Goal: Transaction & Acquisition: Register for event/course

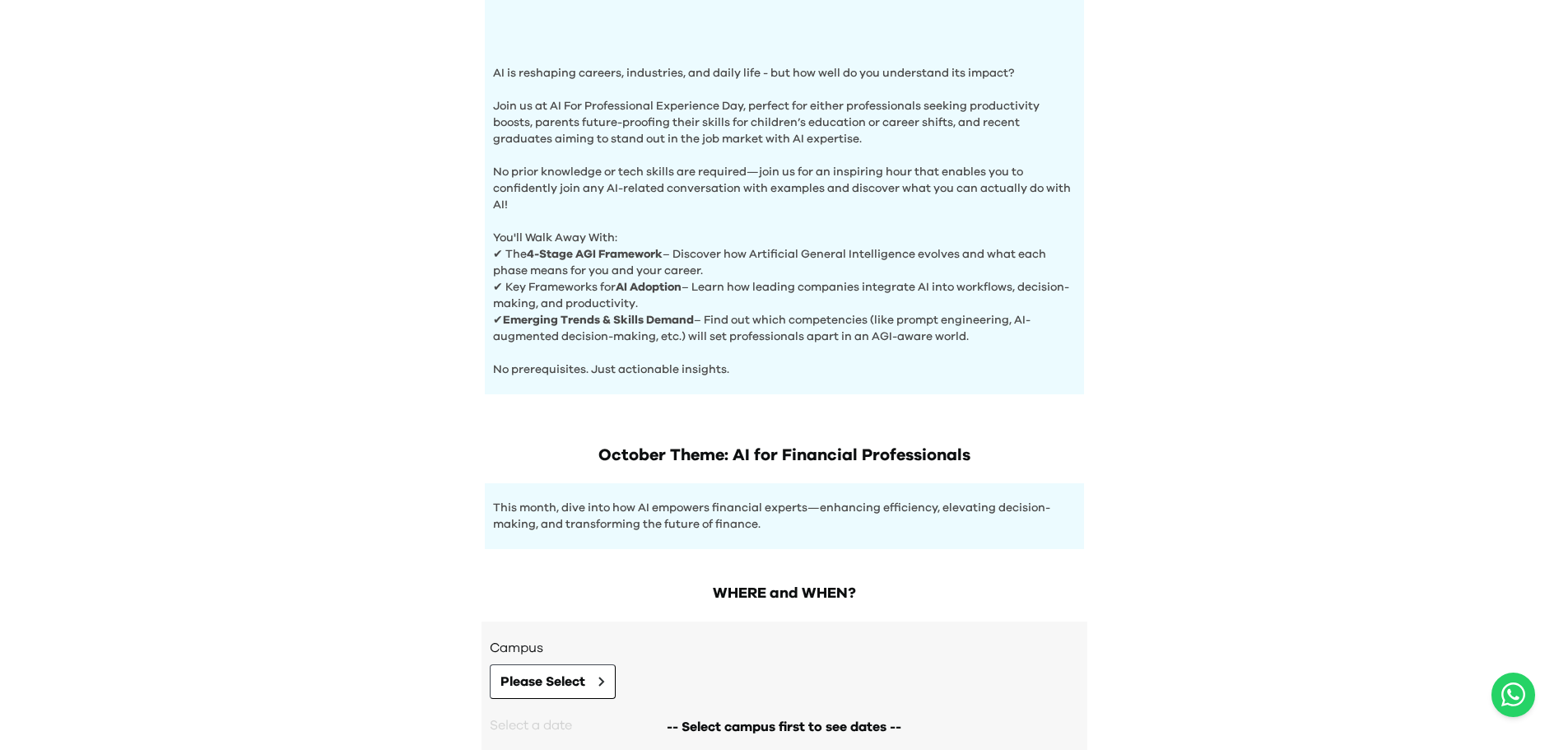
scroll to position [576, 0]
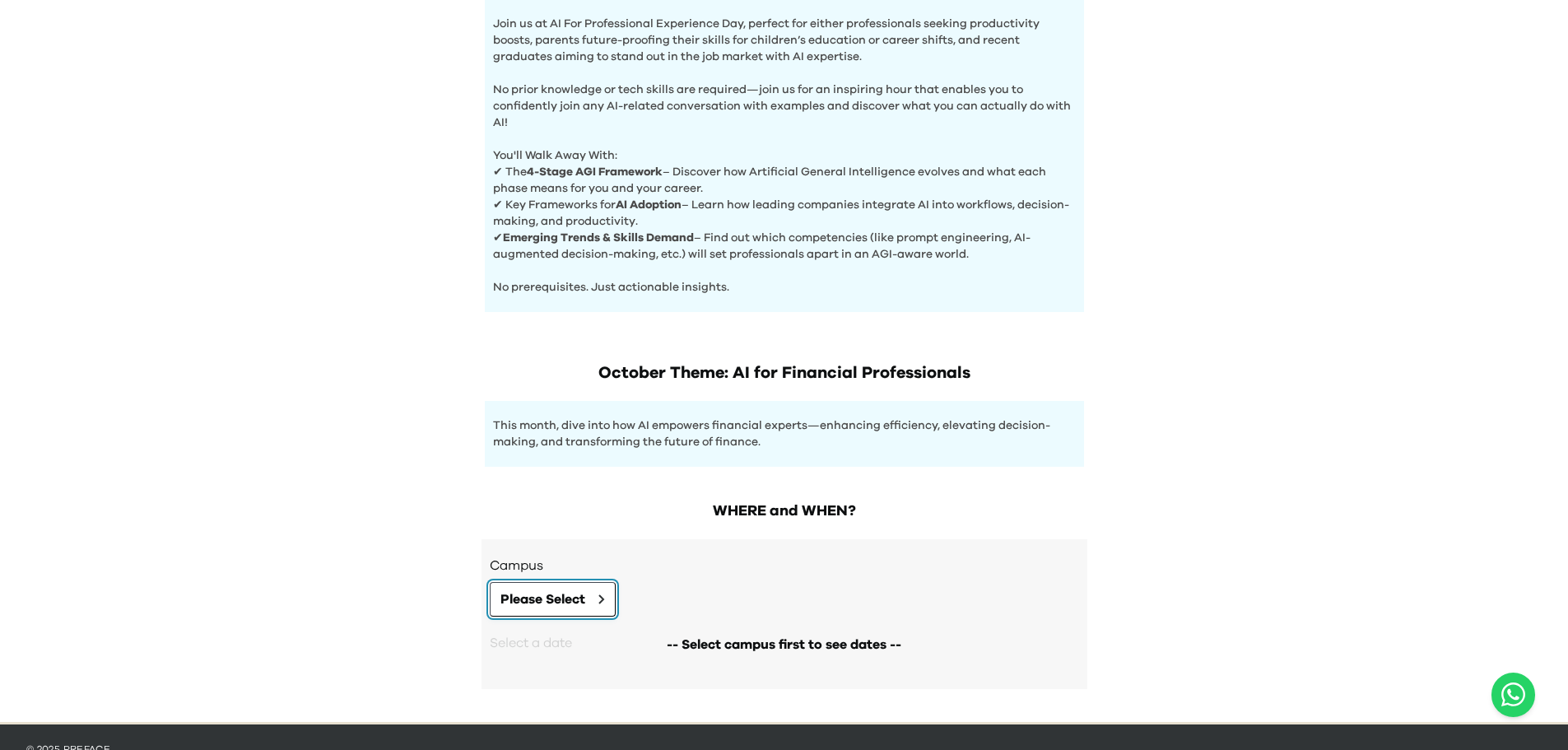
click at [570, 597] on span "Please Select" at bounding box center [542, 599] width 85 height 20
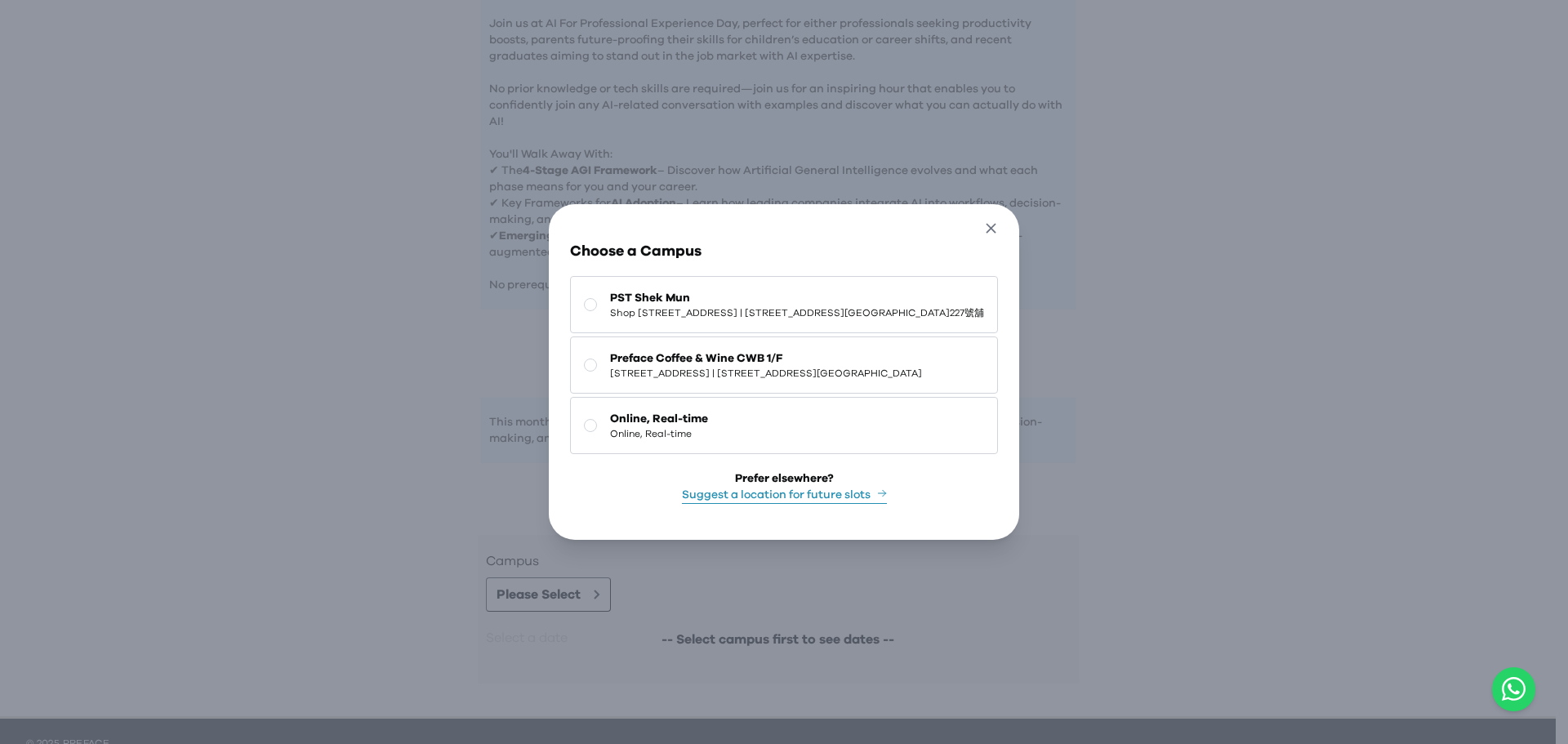
click at [996, 223] on icon "button" at bounding box center [992, 227] width 10 height 10
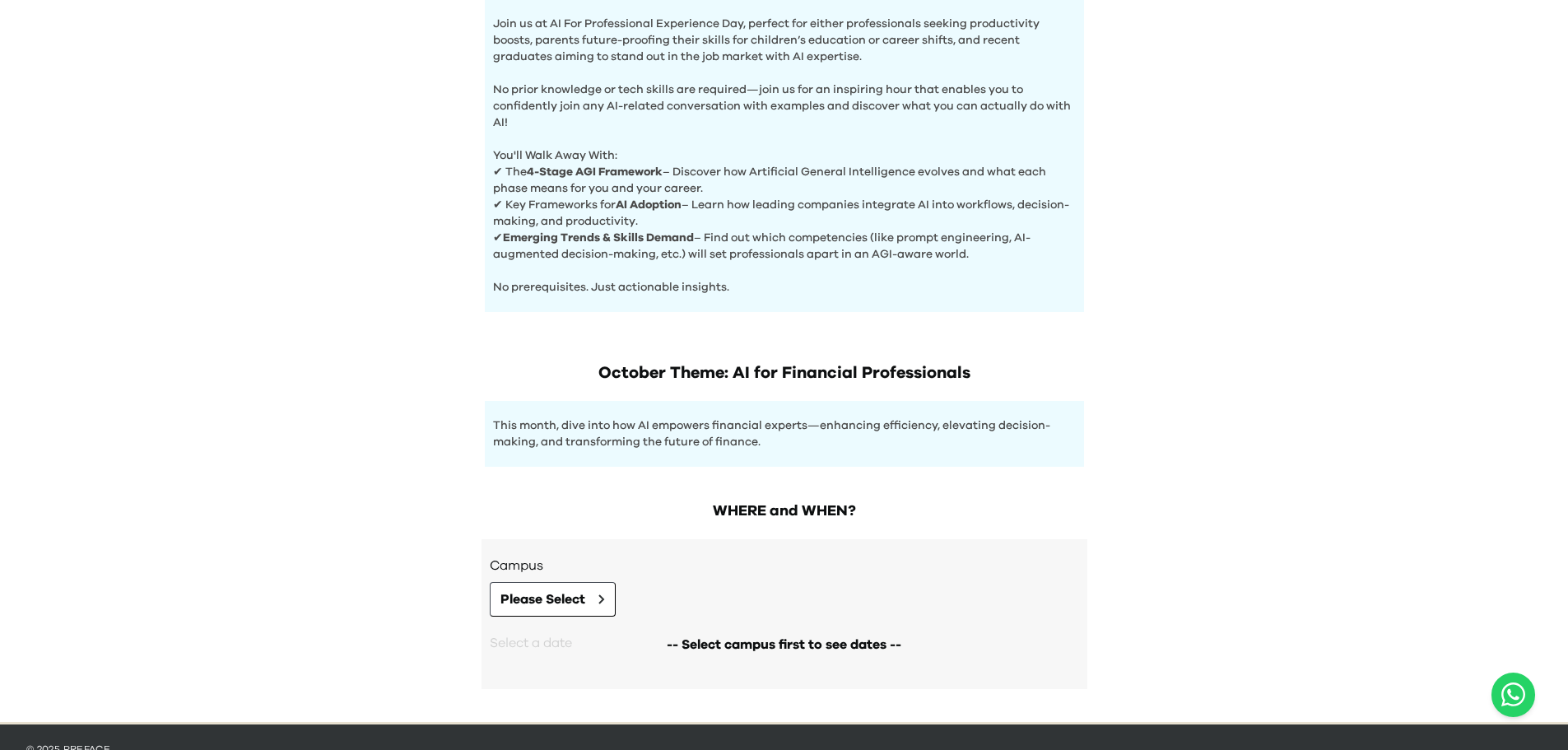
scroll to position [613, 0]
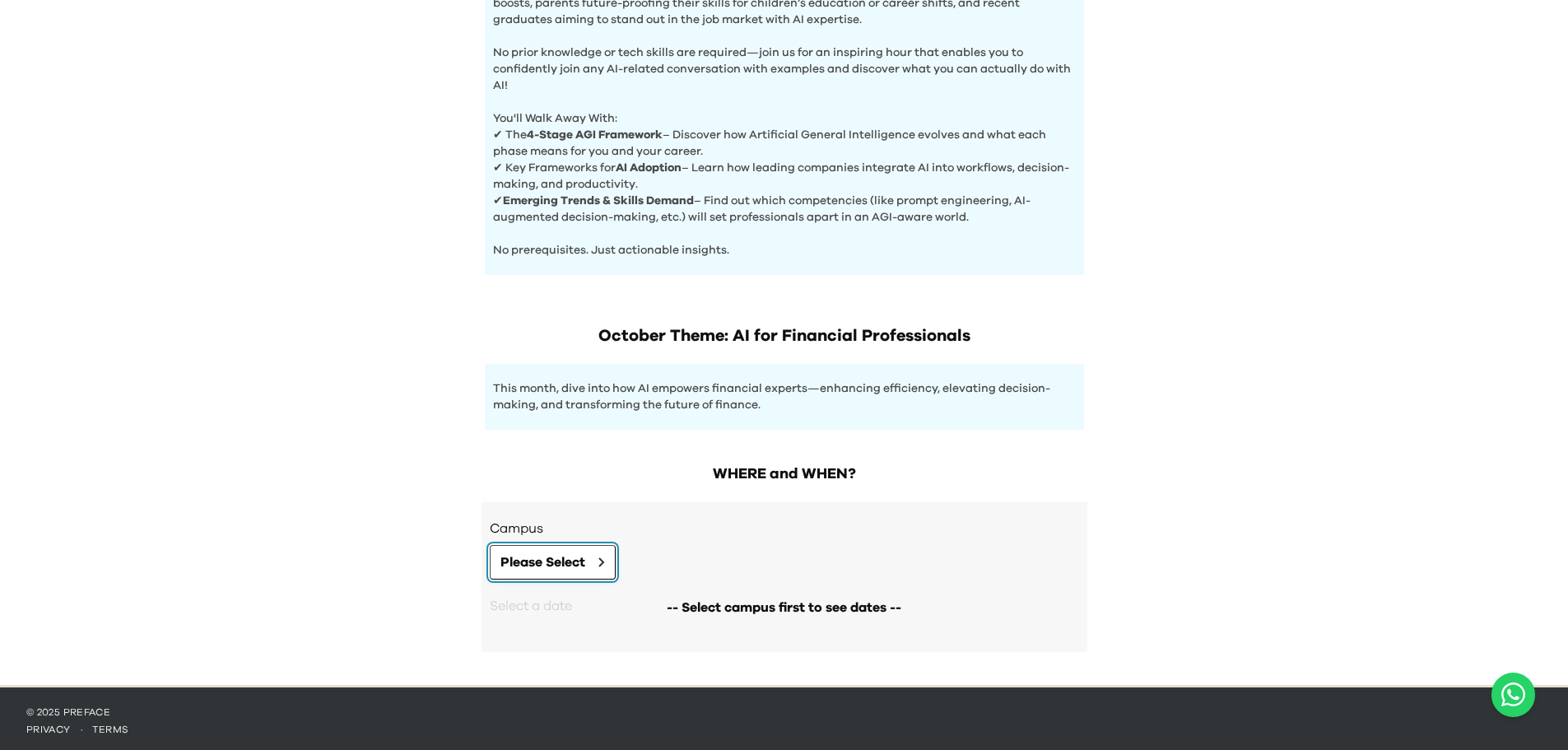
click at [603, 549] on button "Please Select" at bounding box center [553, 562] width 126 height 35
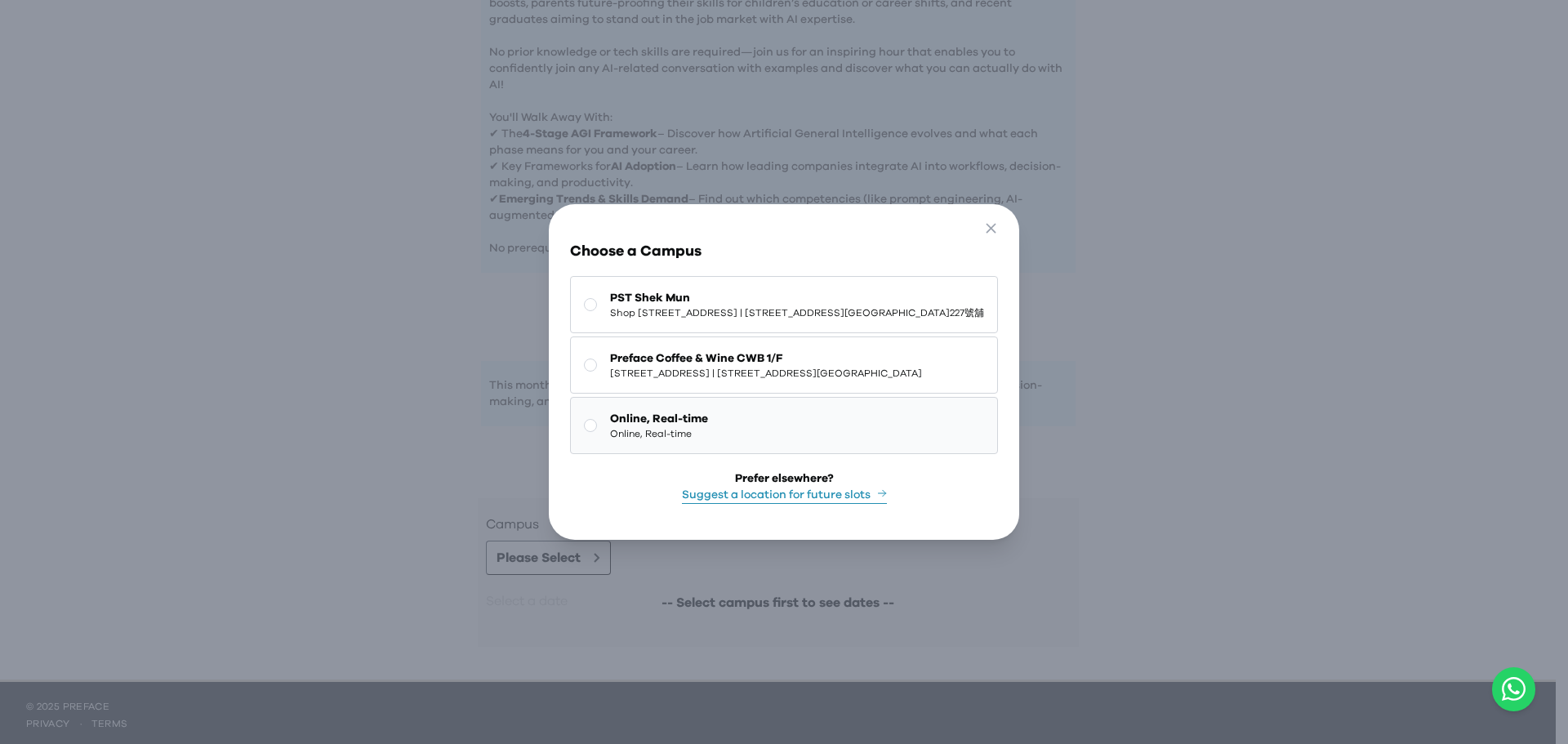
click at [570, 420] on button "Online, Real-time Online, Real-time" at bounding box center [784, 425] width 428 height 57
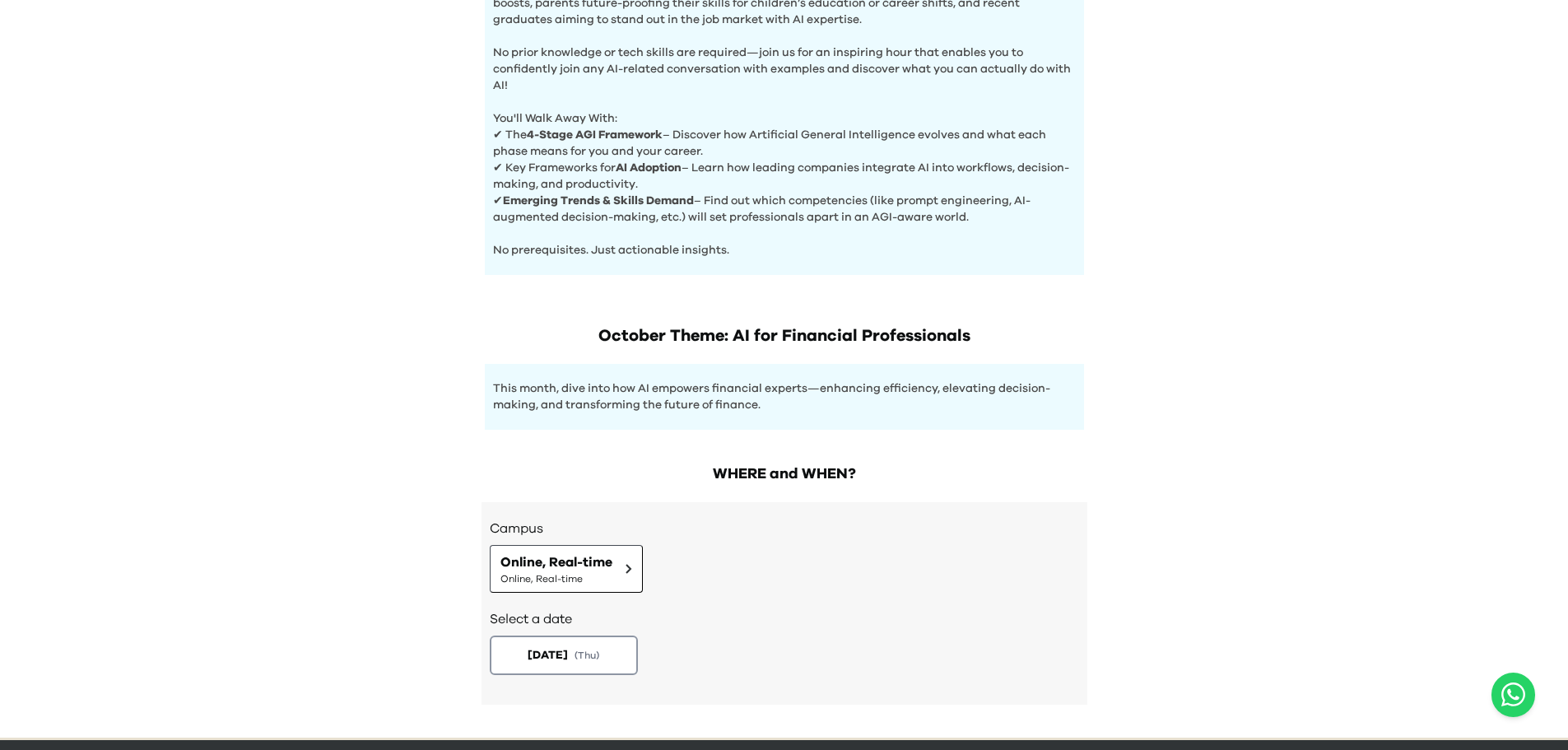
scroll to position [665, 0]
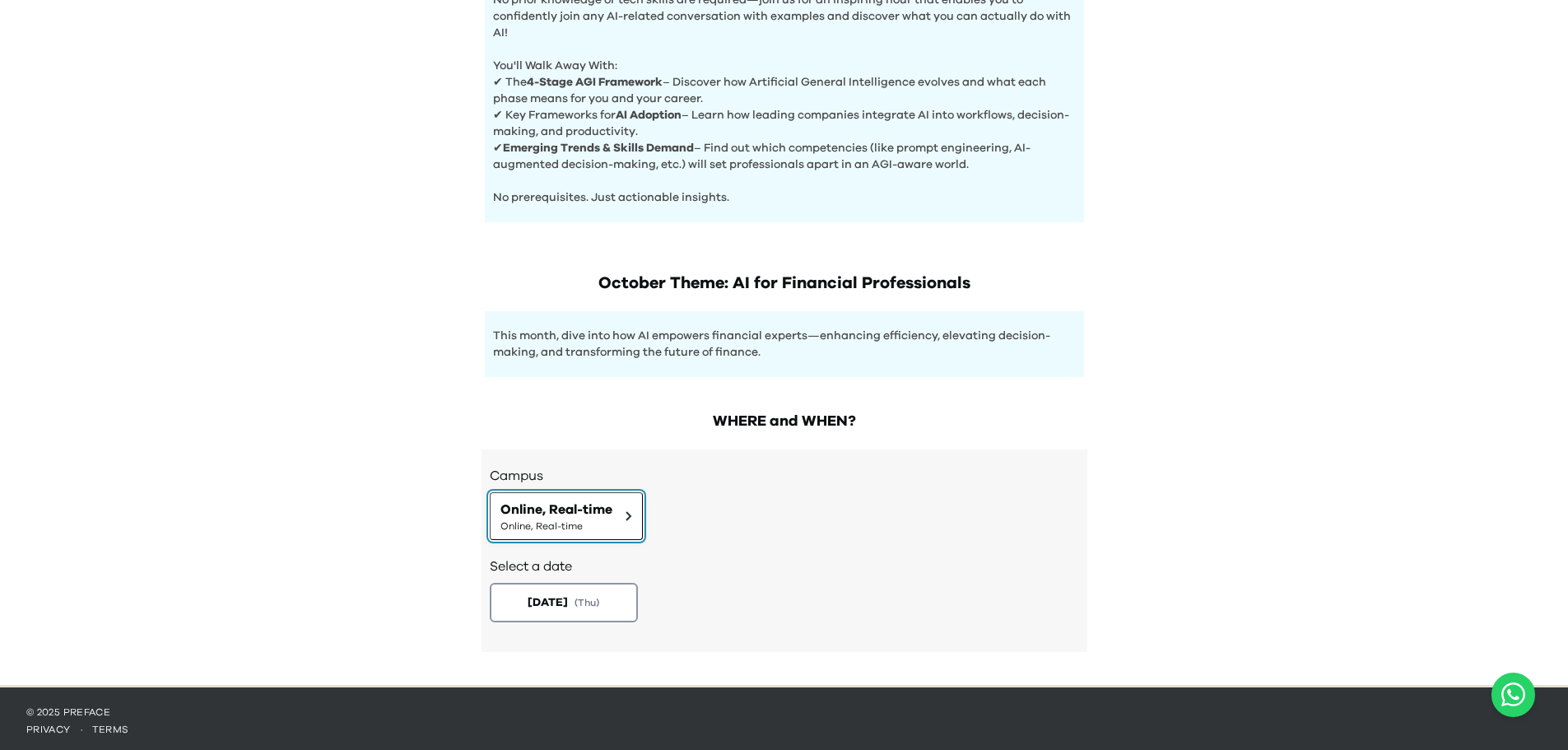
click at [587, 509] on span "Online, Real-time" at bounding box center [556, 509] width 112 height 20
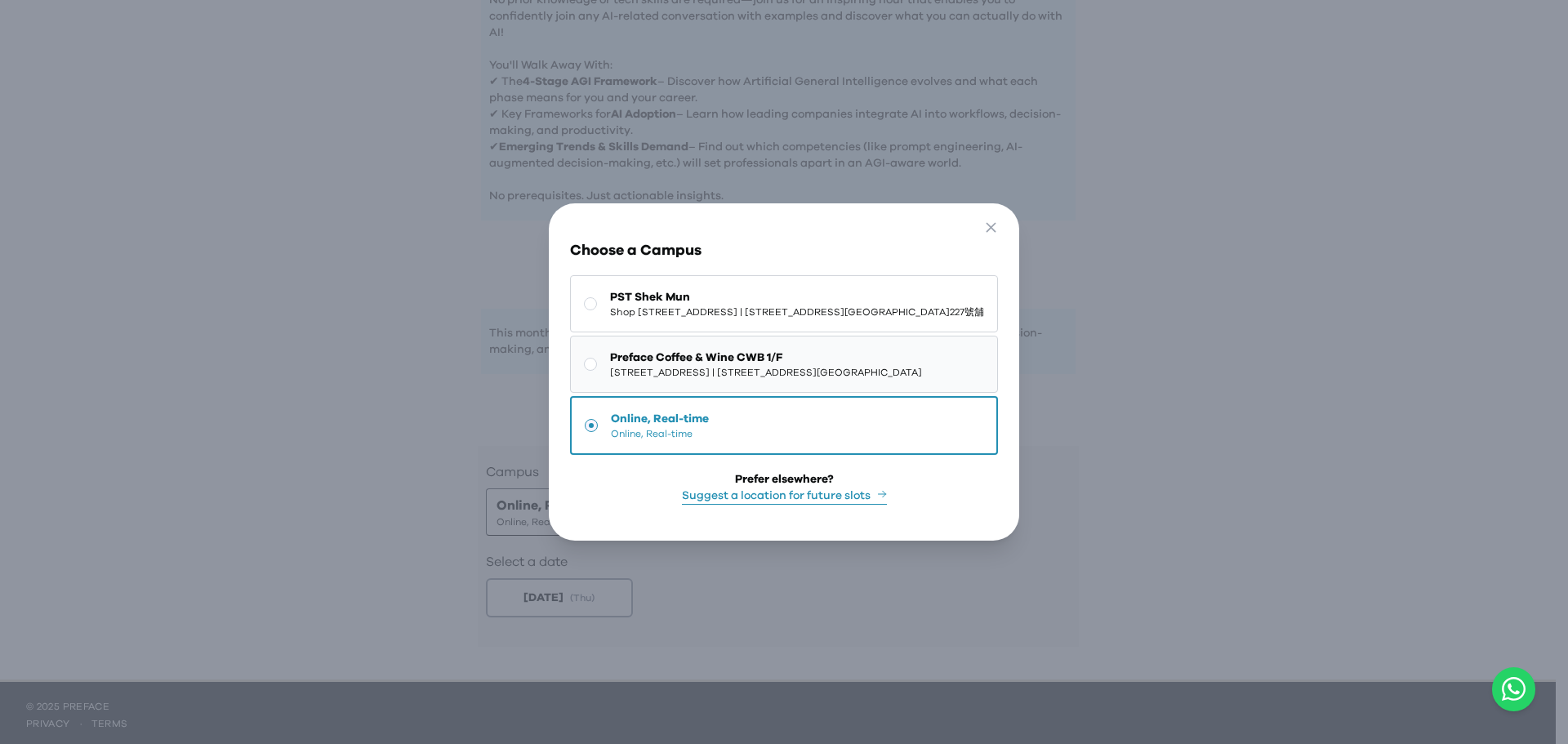
click at [585, 358] on rect at bounding box center [590, 364] width 12 height 12
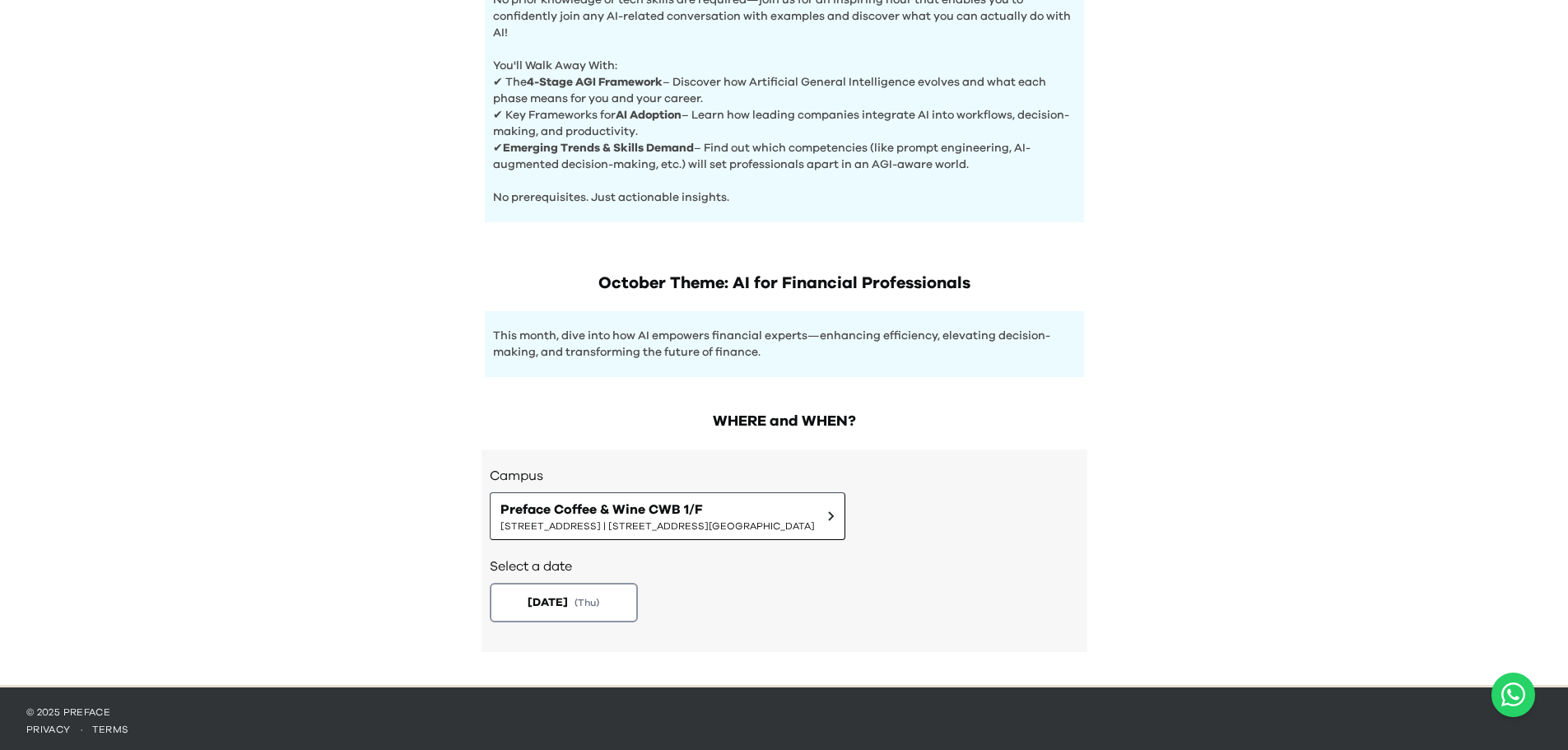
click at [837, 586] on div "[DATE] ( Thu )" at bounding box center [784, 602] width 589 height 39
click at [602, 600] on span "( Thu )" at bounding box center [588, 602] width 26 height 14
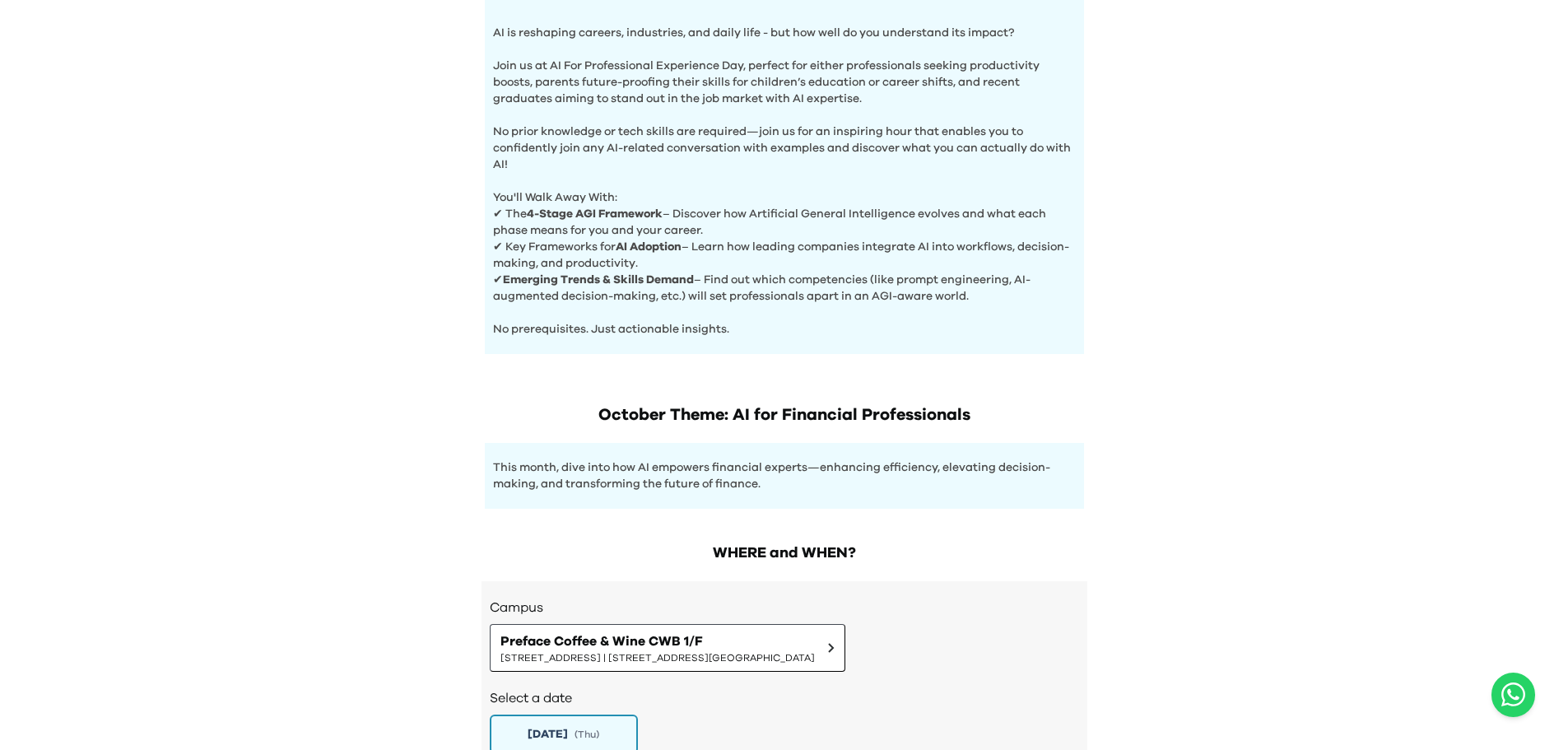
scroll to position [781, 0]
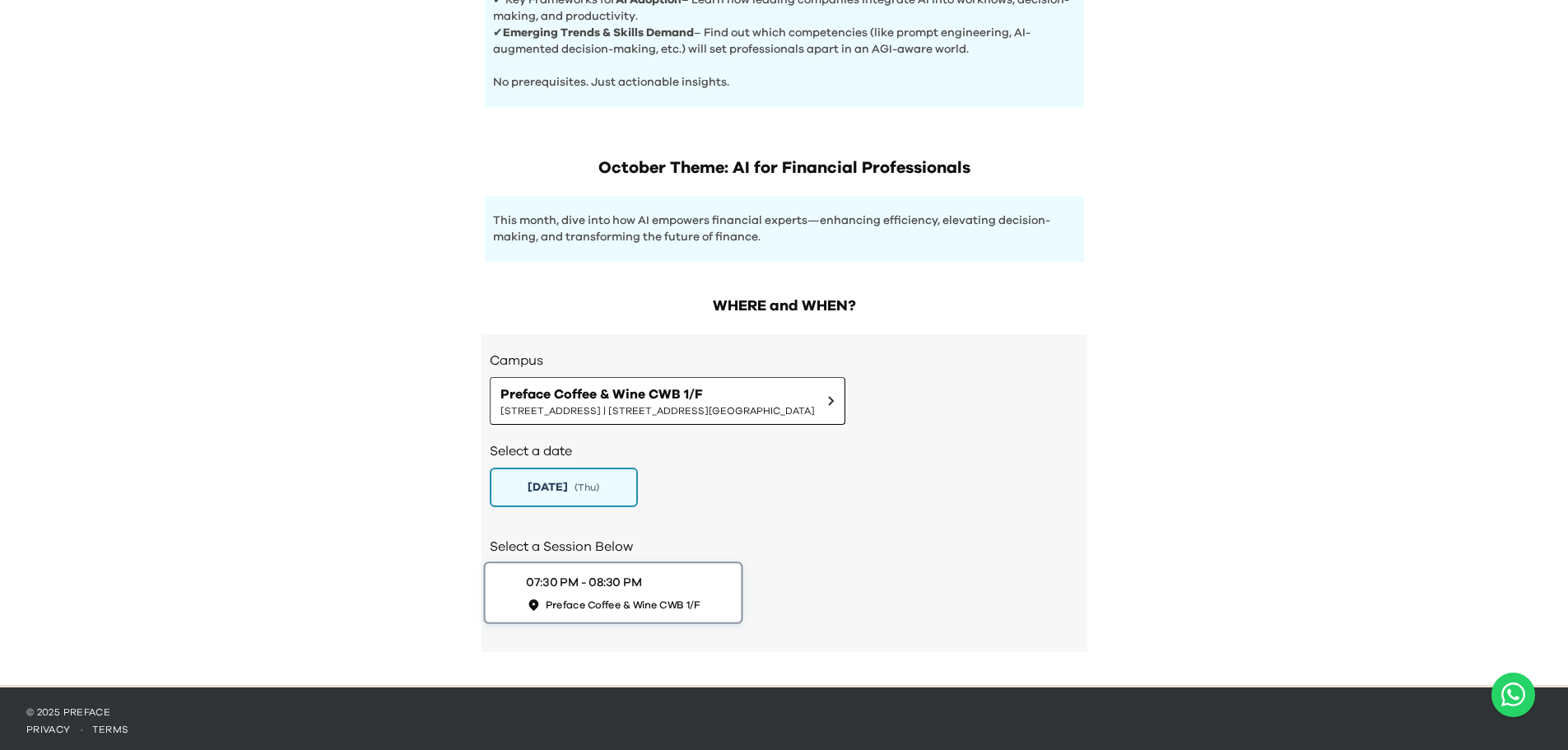
click at [686, 584] on div "07:30 PM - 08:30 PM Preface Coffee & Wine CWB 1/F" at bounding box center [613, 592] width 174 height 38
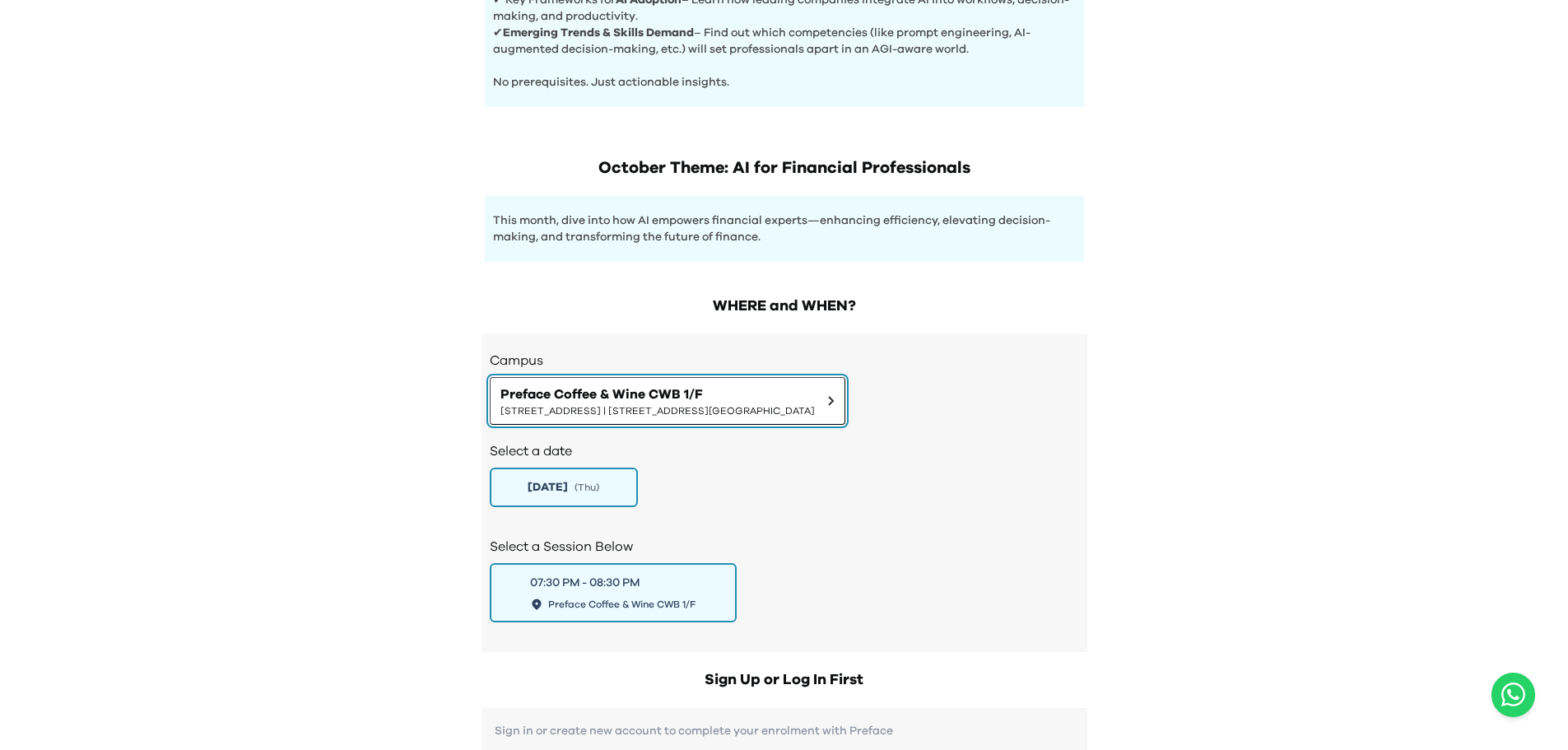
click at [835, 396] on icon at bounding box center [831, 400] width 7 height 10
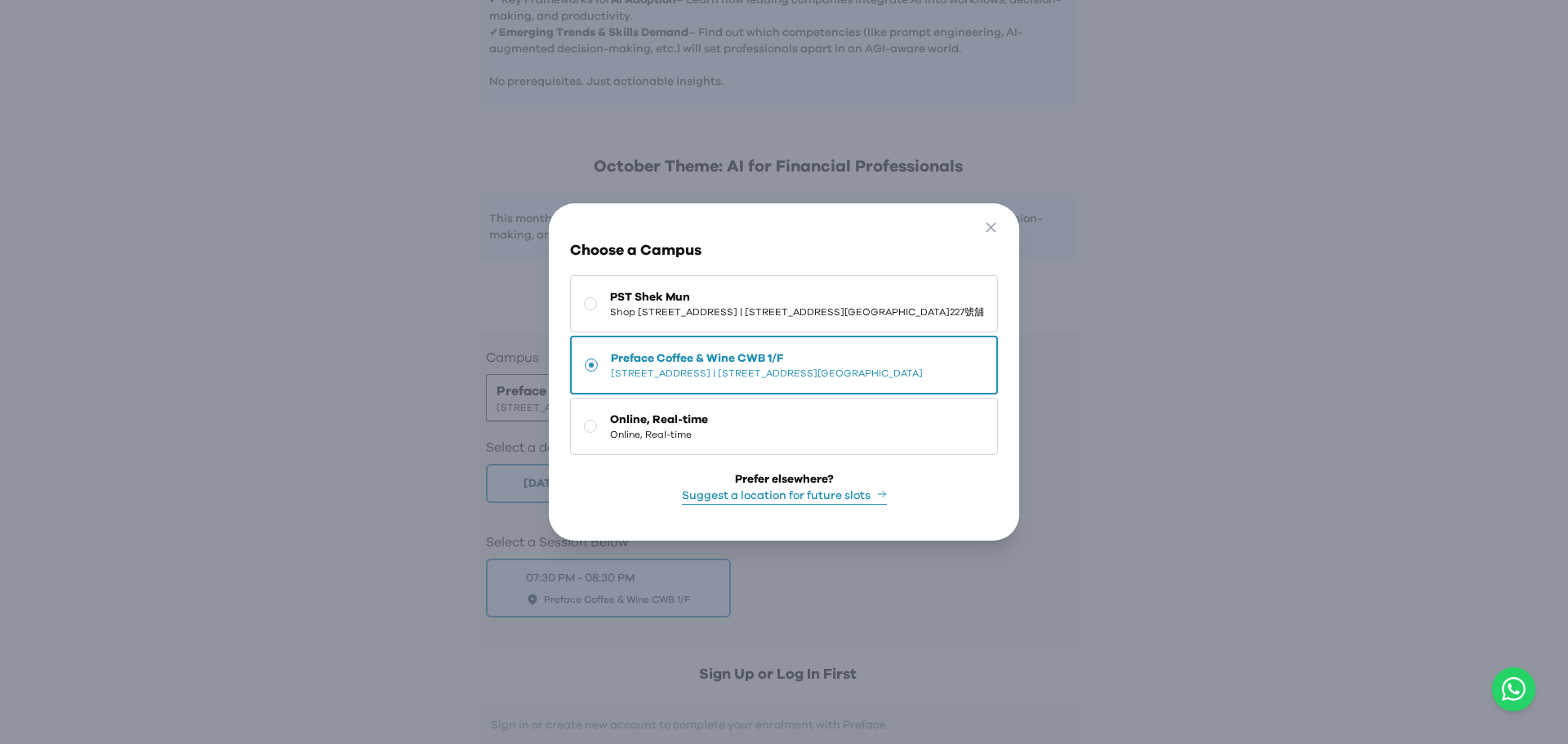
click at [884, 354] on span "Preface Coffee & Wine CWB 1/F" at bounding box center [767, 359] width 312 height 17
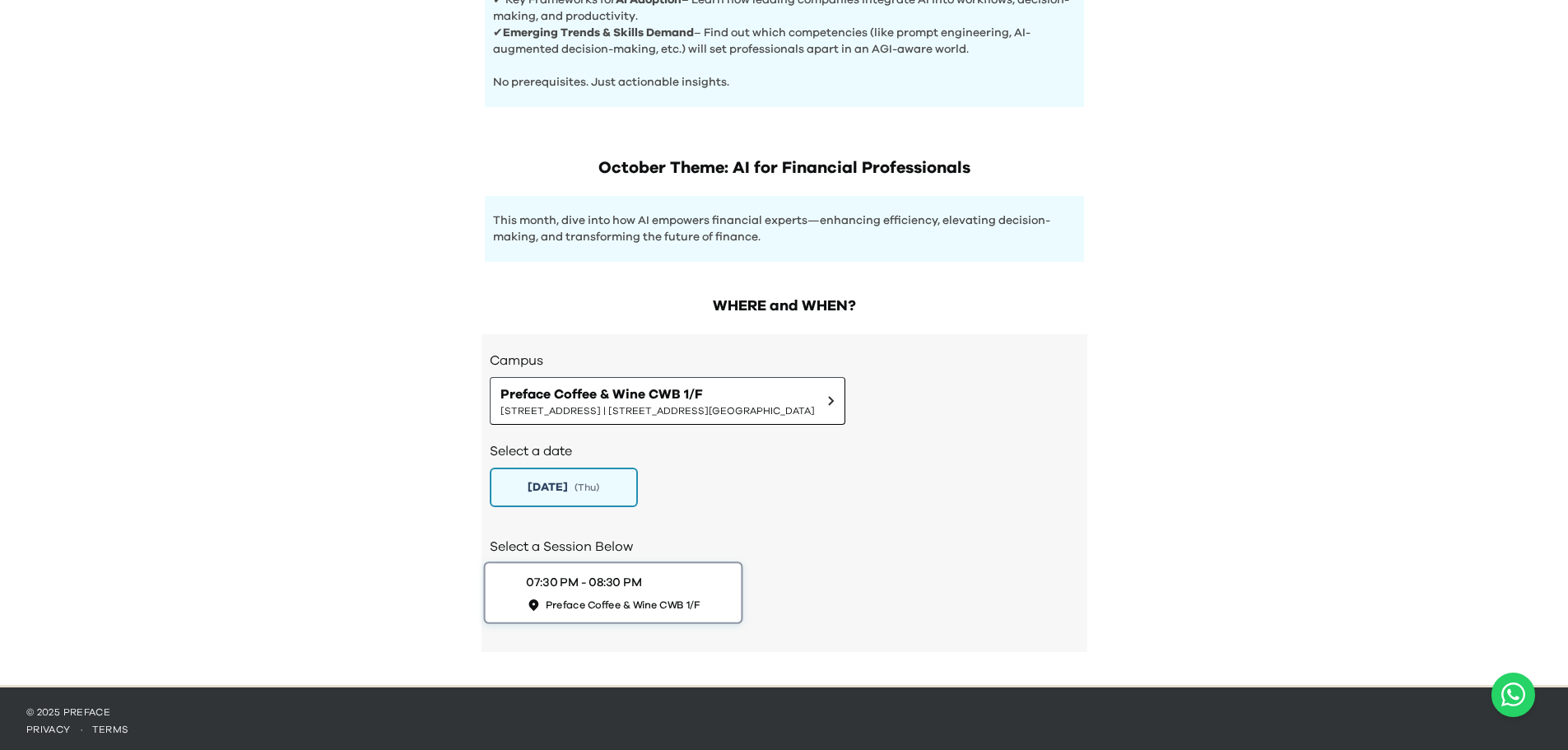
click at [671, 580] on div "07:30 PM - 08:30 PM Preface Coffee & Wine CWB 1/F" at bounding box center [613, 592] width 174 height 38
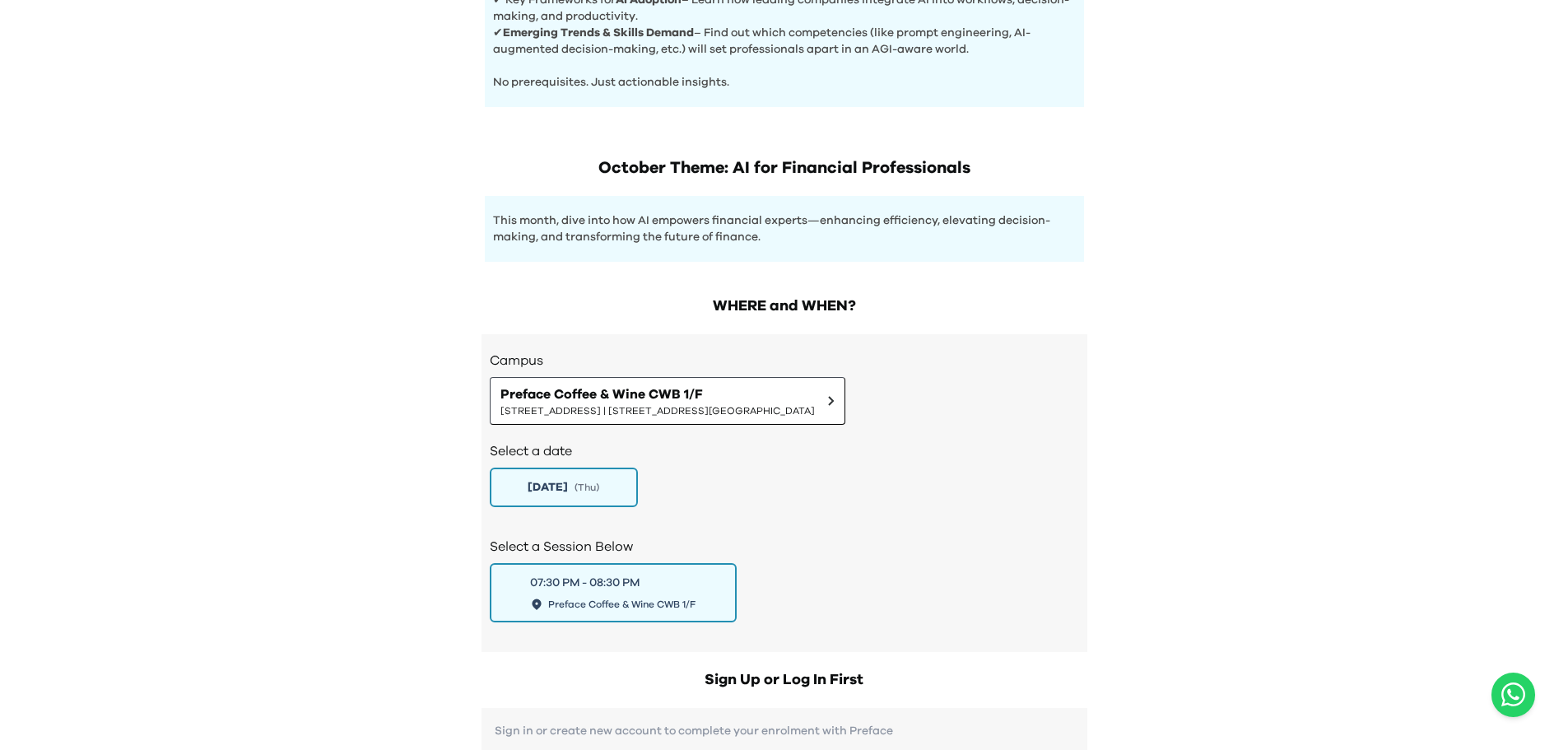
scroll to position [1110, 0]
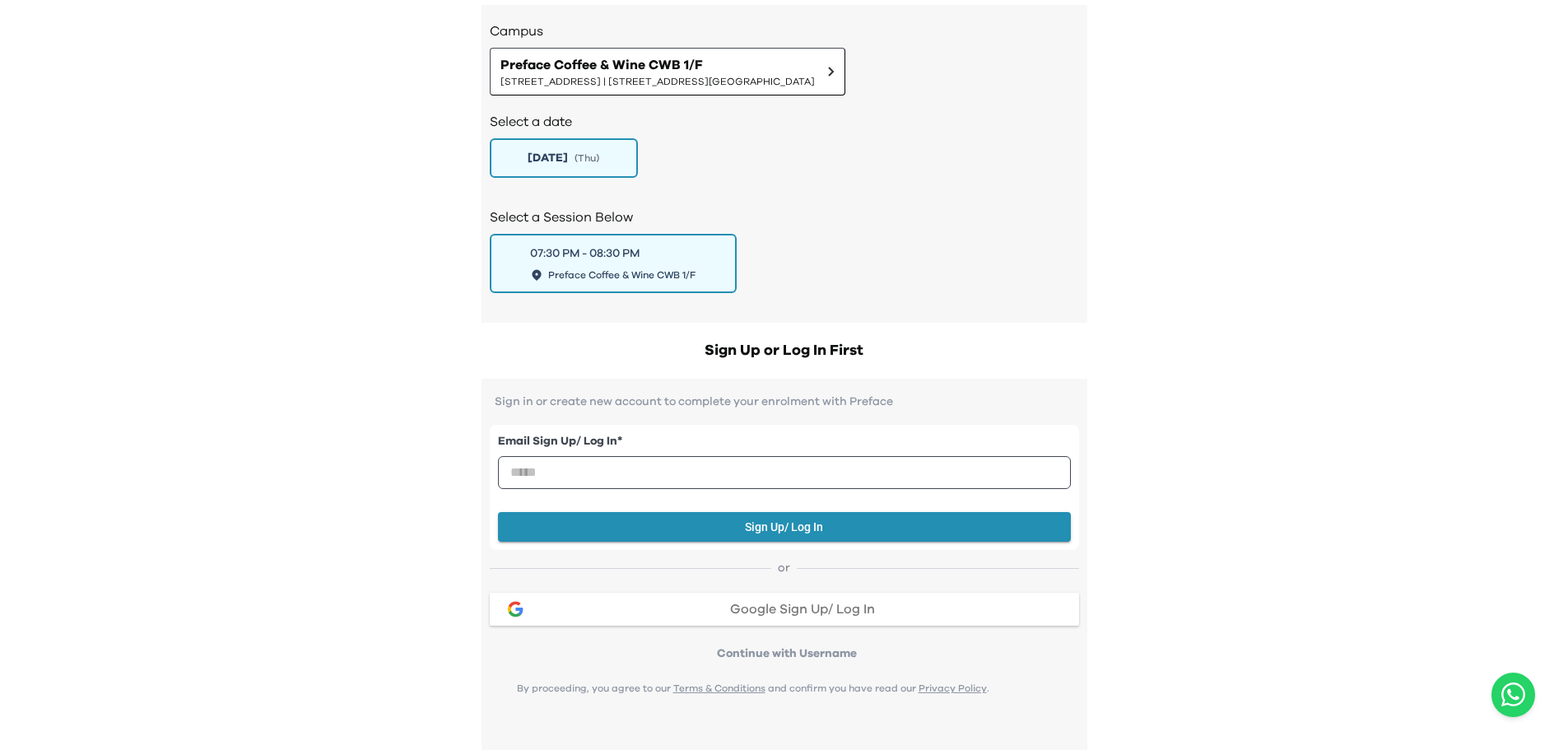
click at [844, 604] on span "Google Sign Up/ Log In" at bounding box center [803, 609] width 145 height 13
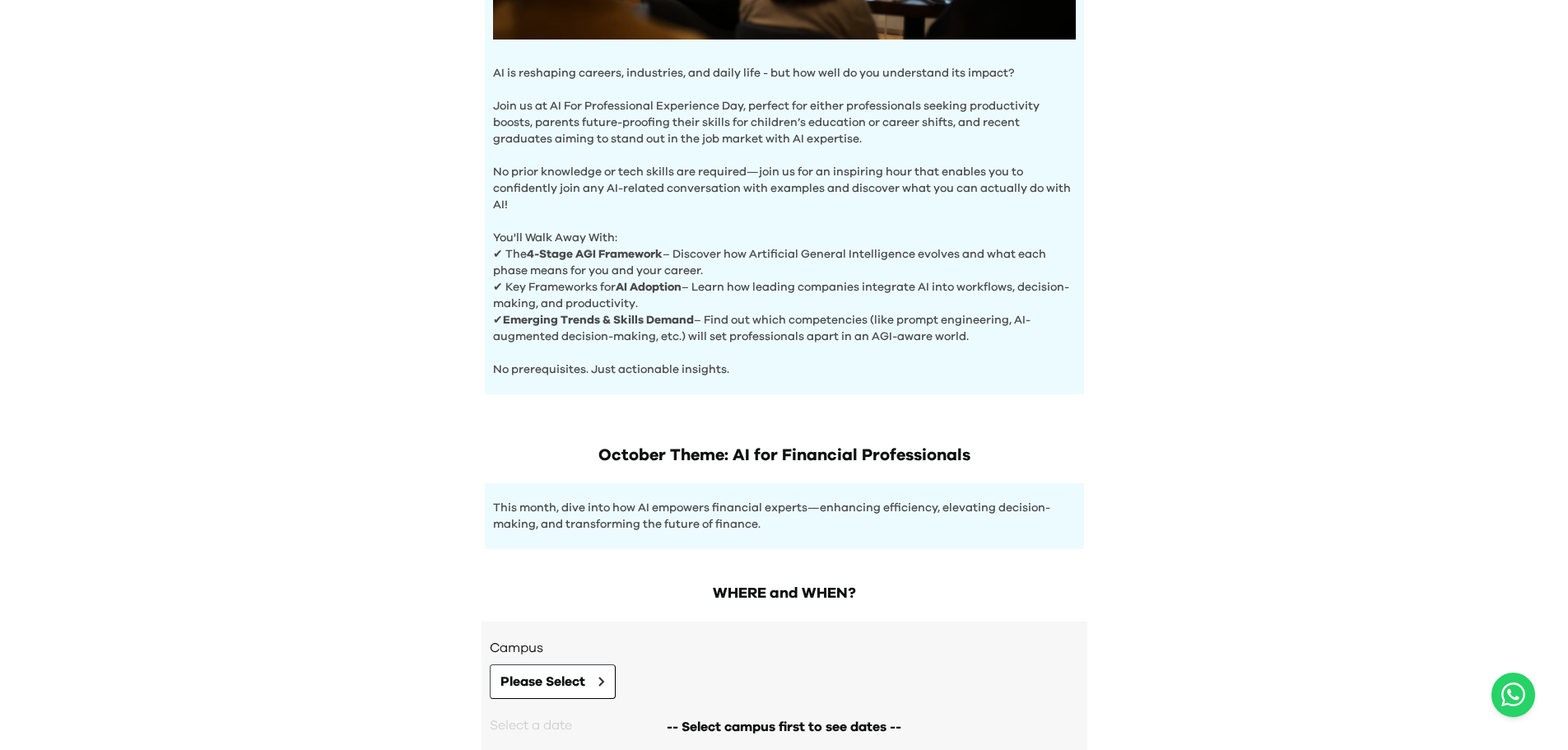
scroll to position [613, 0]
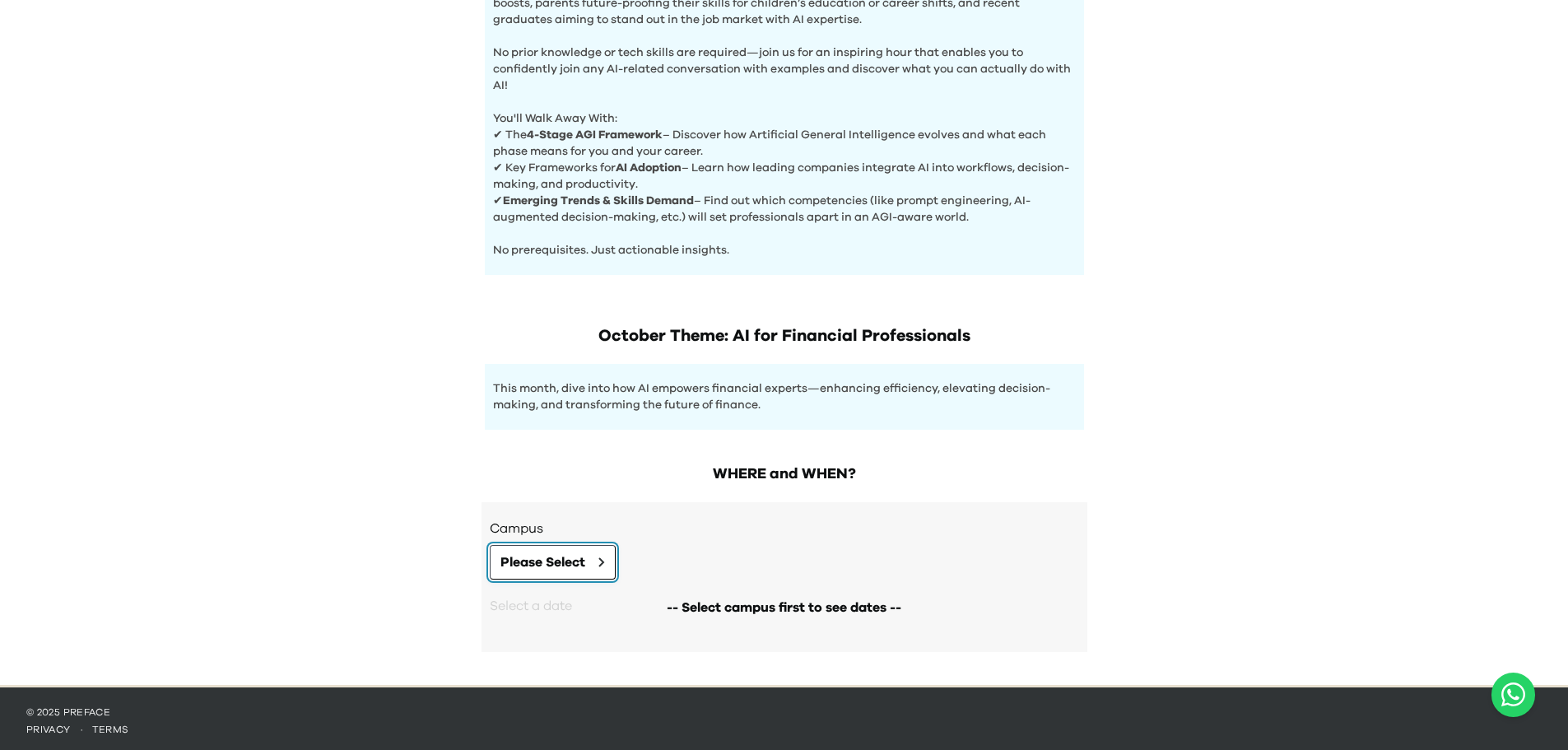
click at [573, 564] on span "Please Select" at bounding box center [542, 562] width 85 height 20
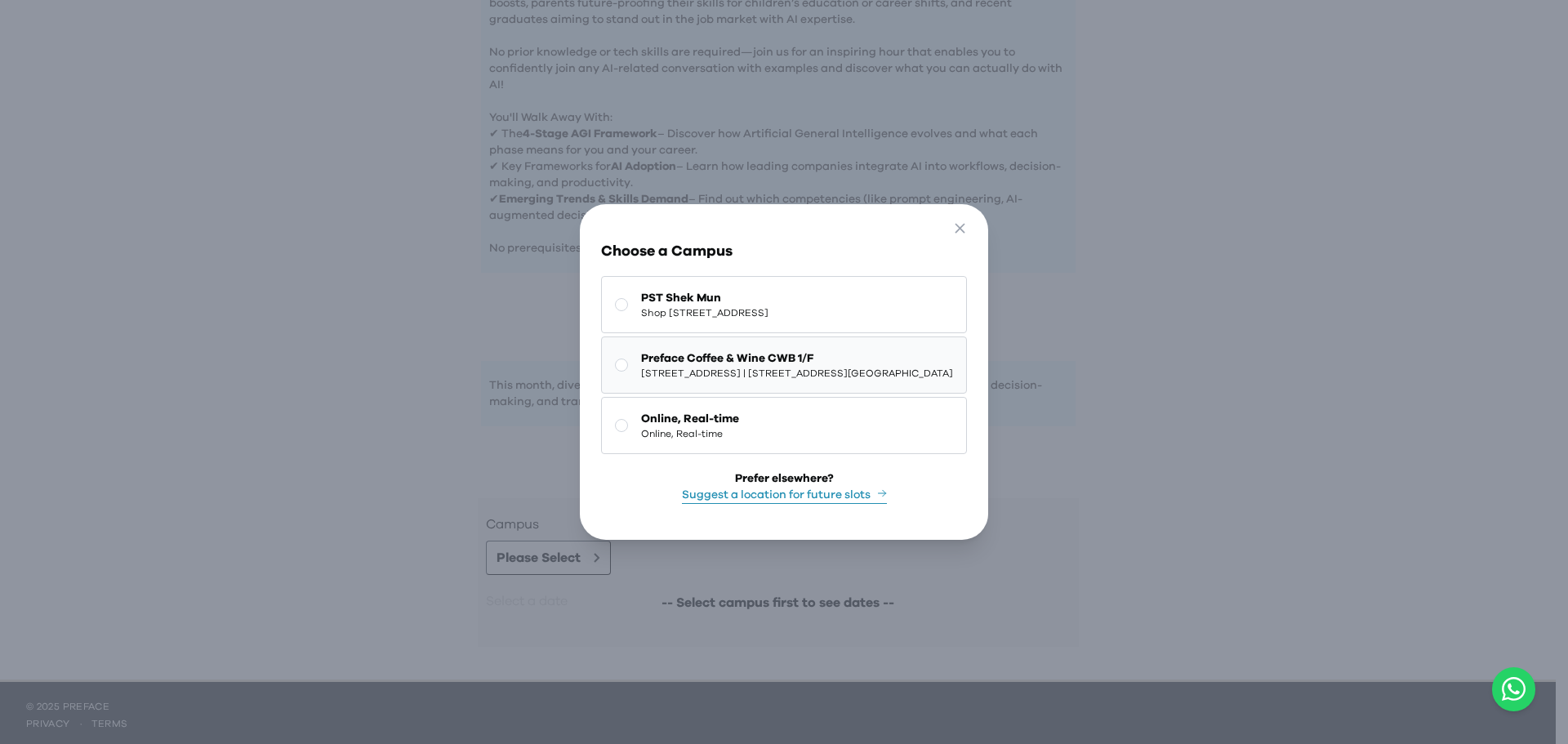
click at [616, 360] on rect at bounding box center [621, 365] width 12 height 12
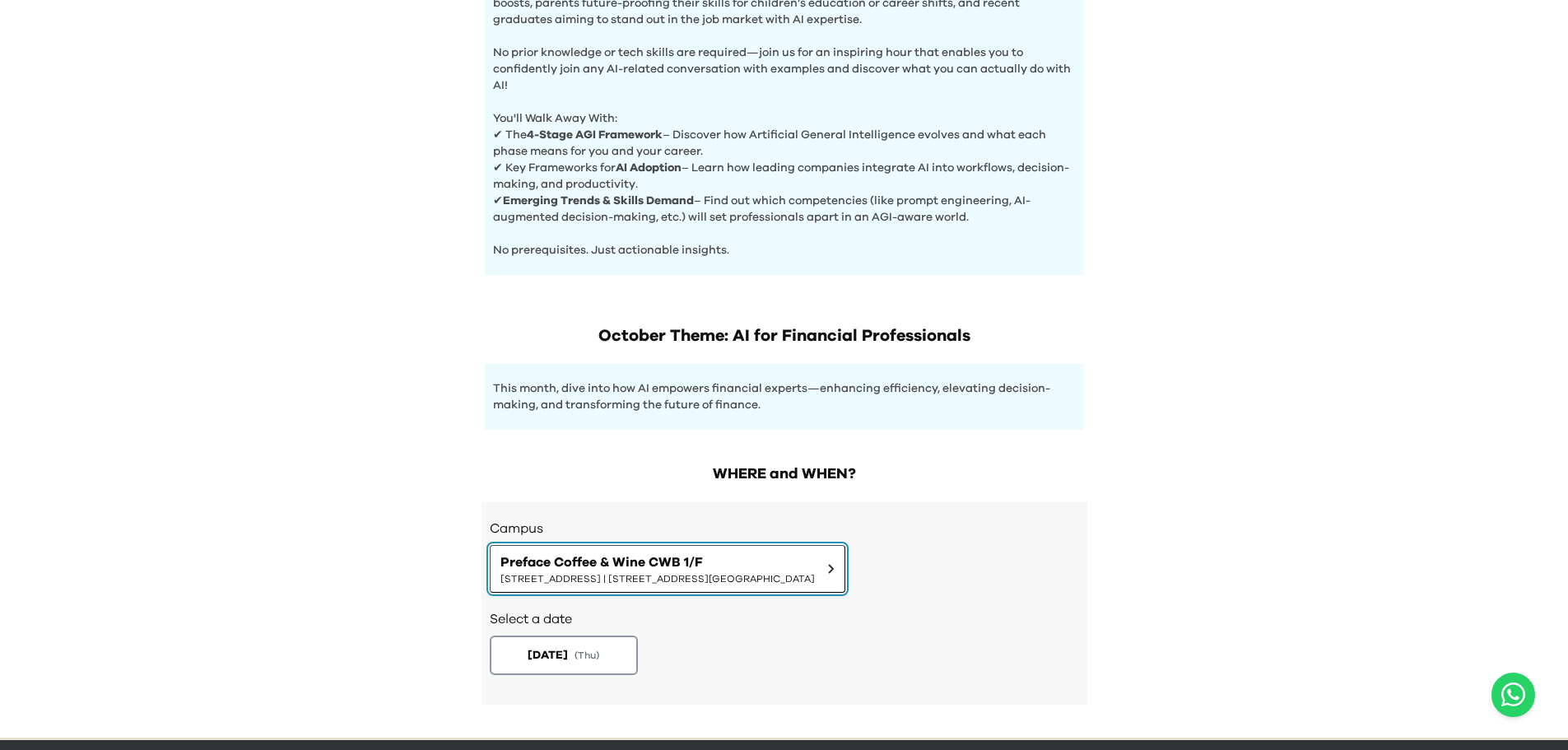
click at [646, 573] on span "[STREET_ADDRESS] | [STREET_ADDRESS][GEOGRAPHIC_DATA]" at bounding box center [657, 579] width 315 height 13
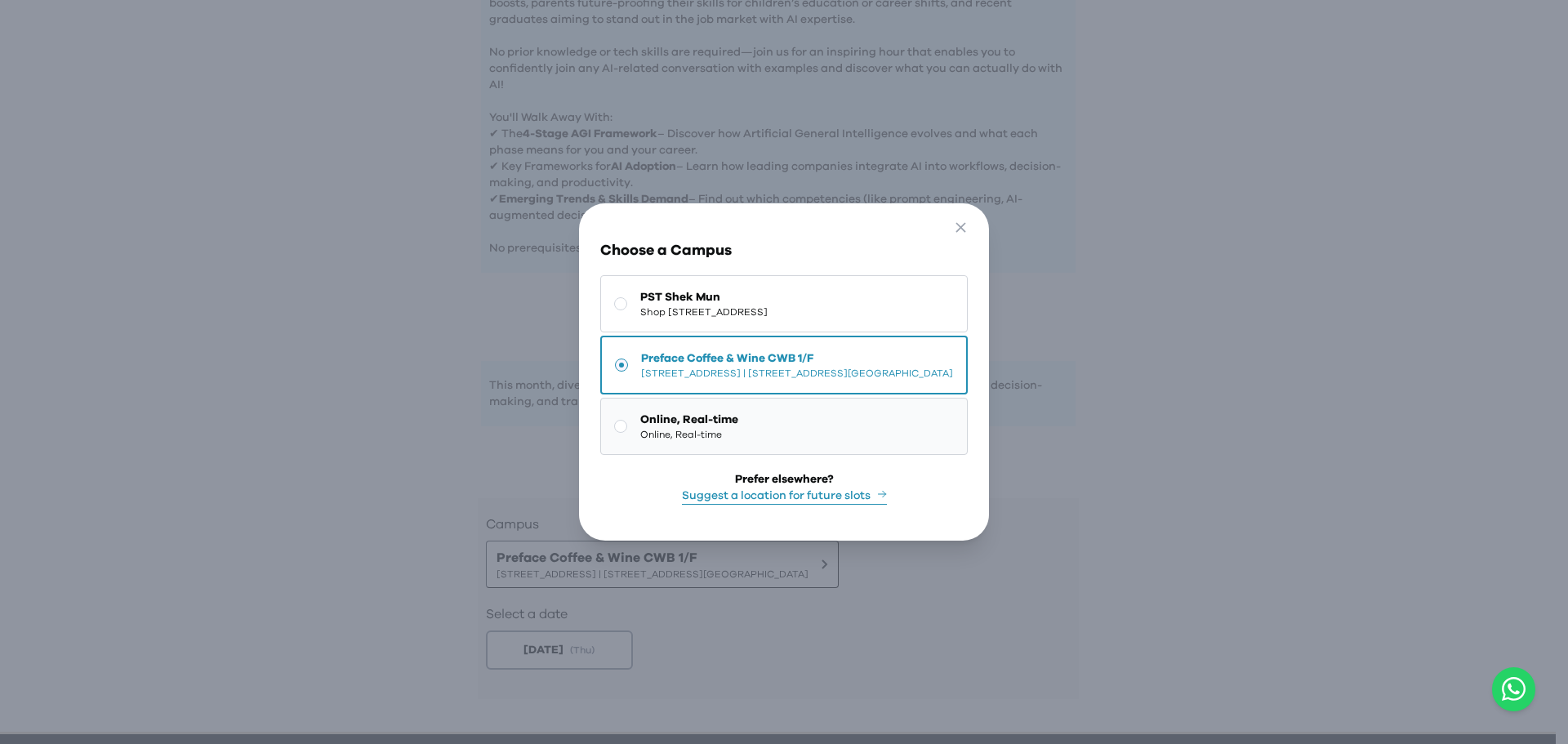
click at [615, 420] on rect at bounding box center [620, 426] width 12 height 12
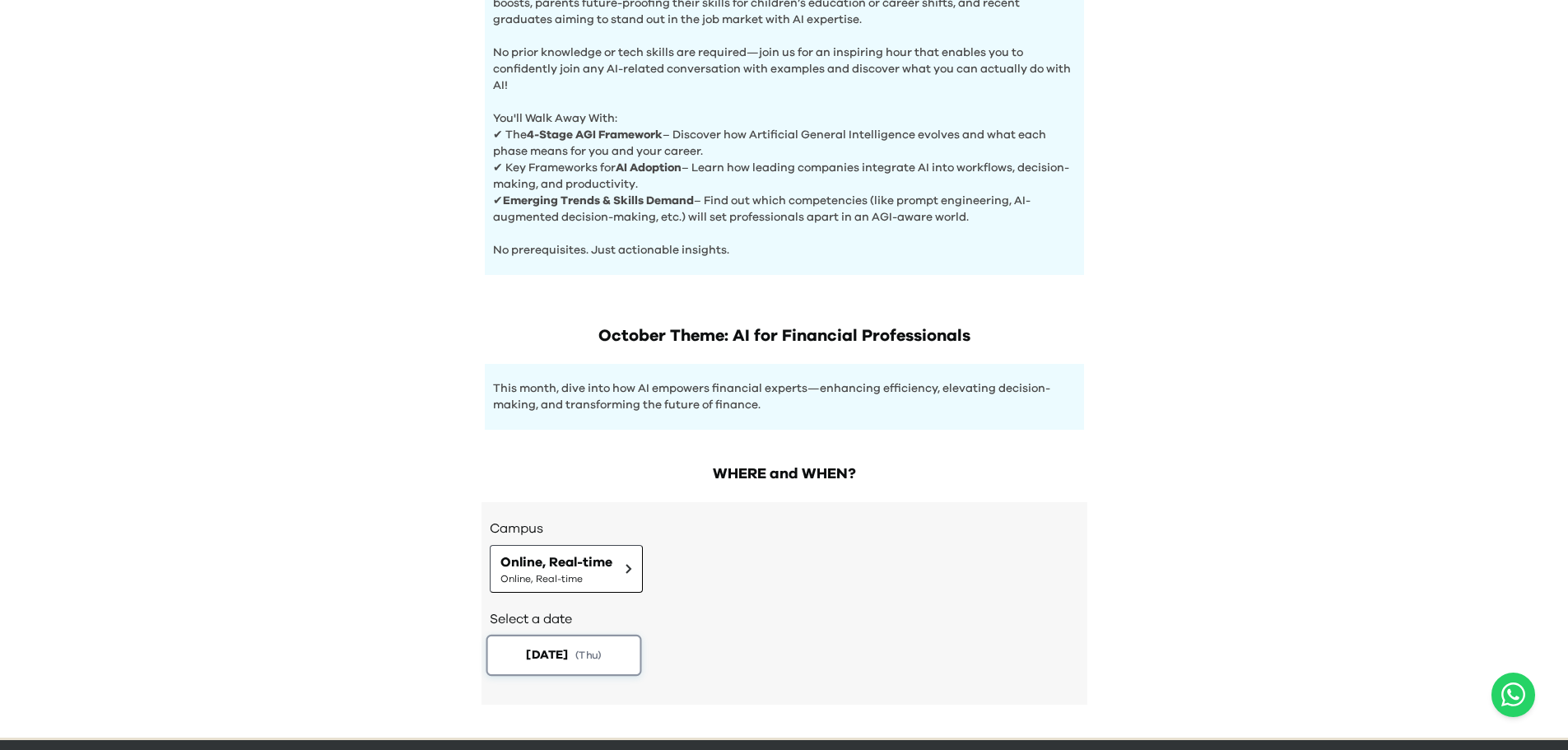
click at [568, 651] on span "[DATE]" at bounding box center [547, 654] width 42 height 17
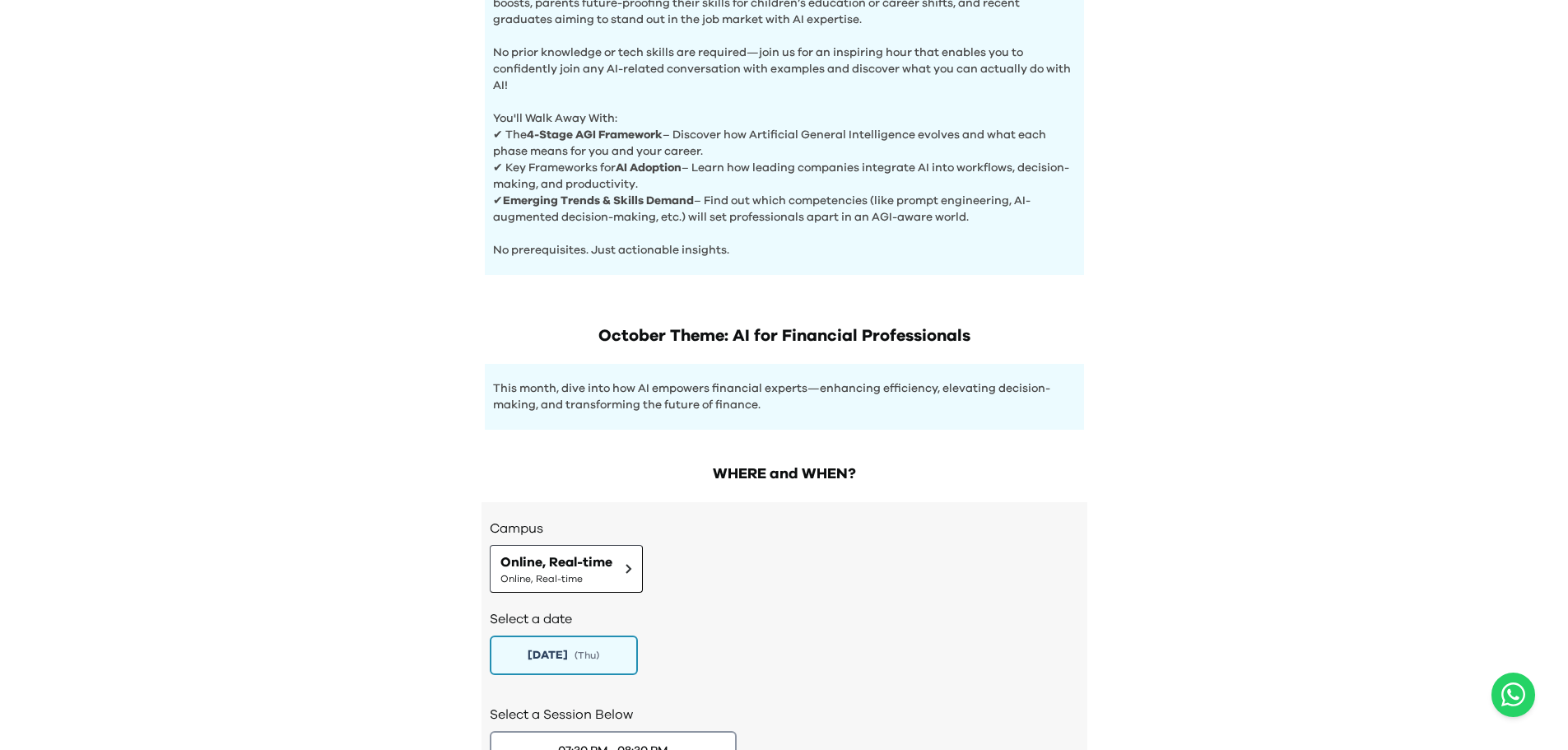
scroll to position [781, 0]
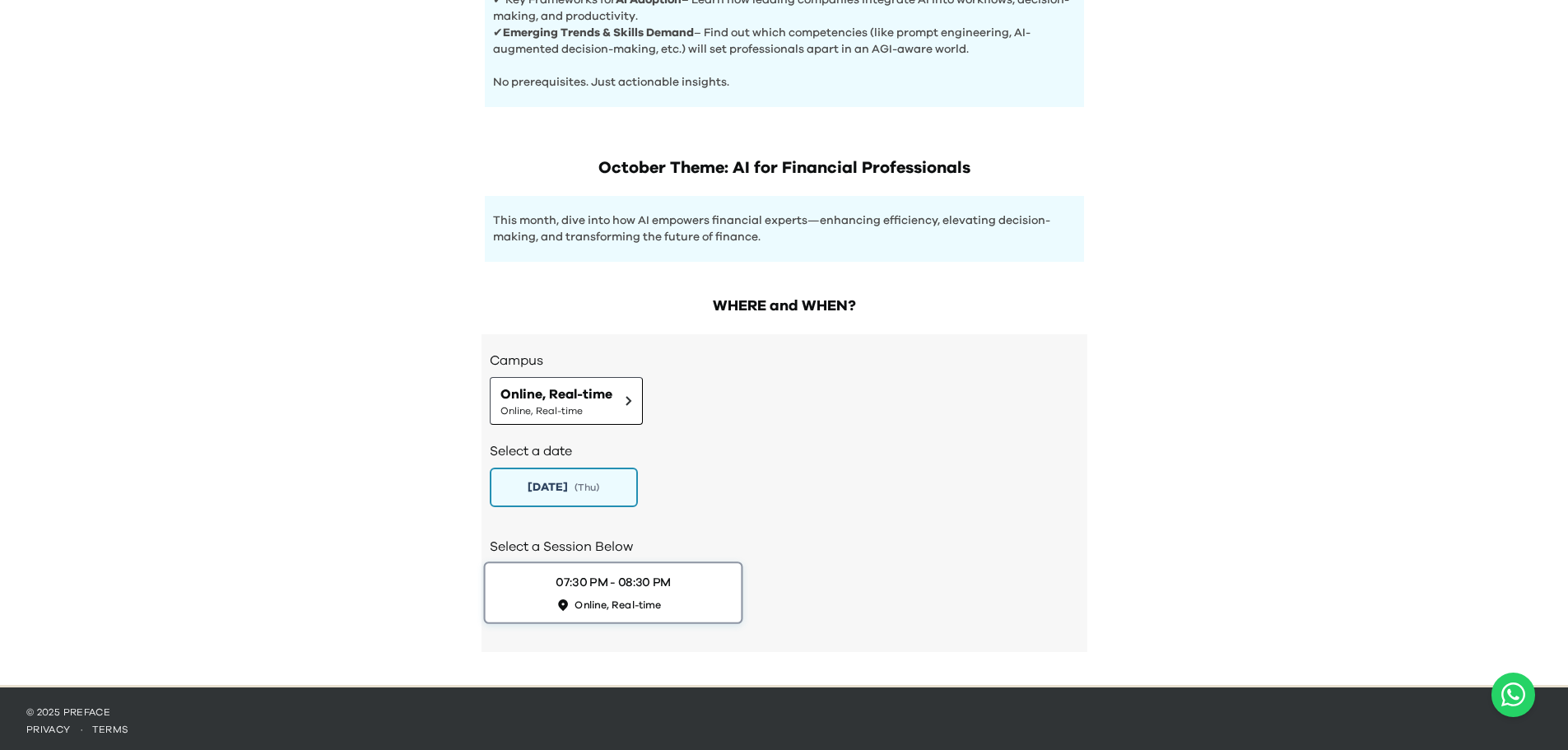
click at [587, 601] on span "Online, Real-time" at bounding box center [618, 604] width 86 height 14
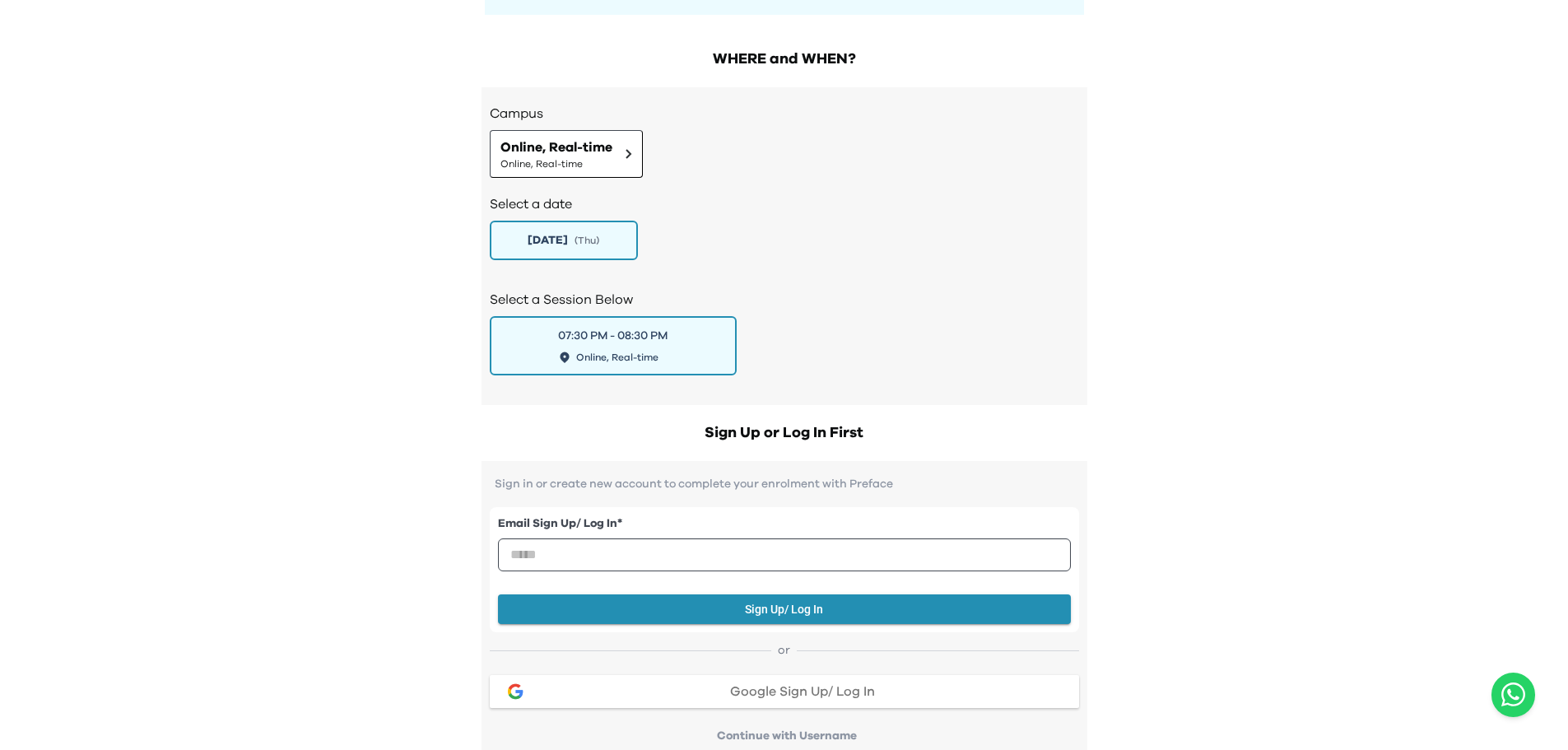
scroll to position [1110, 0]
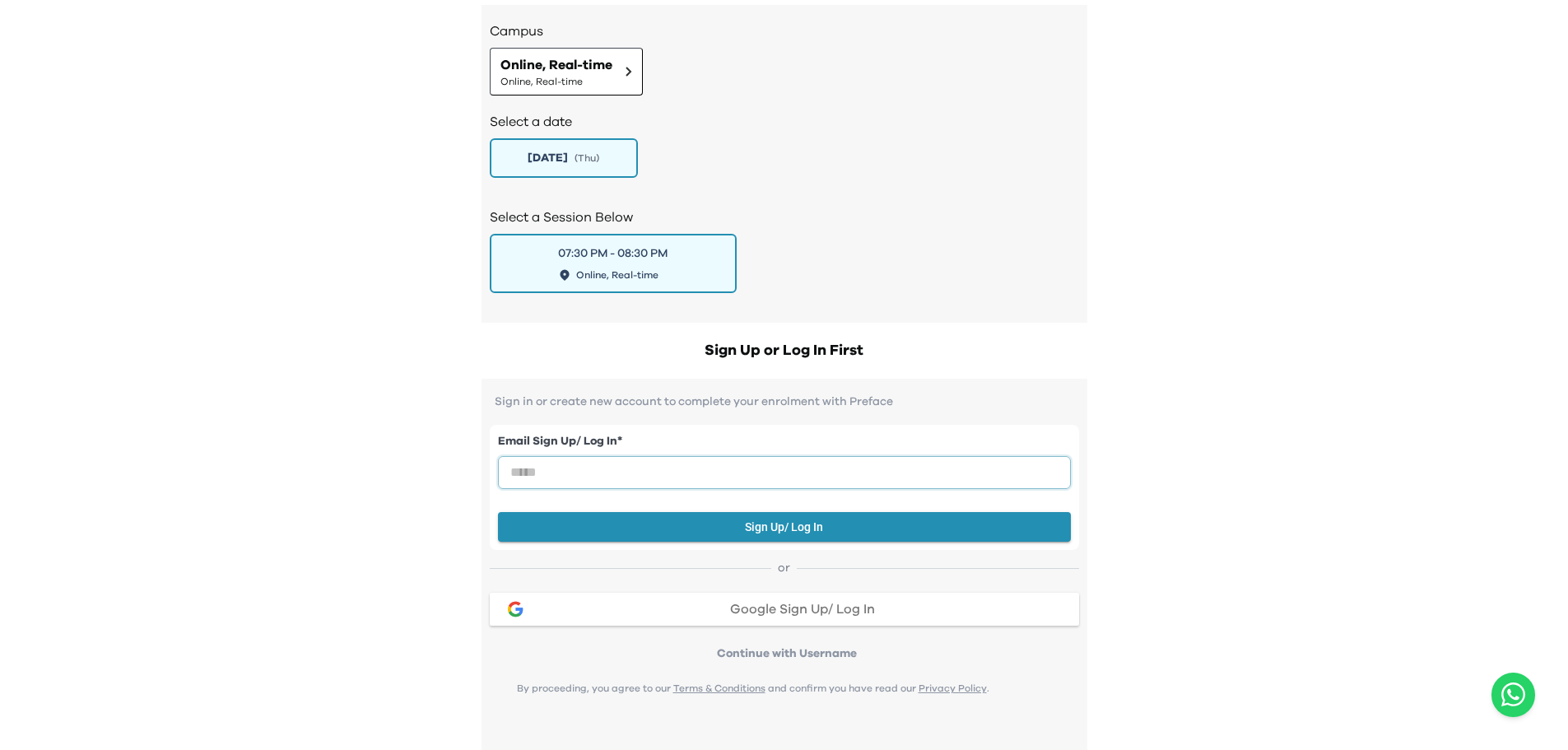
click at [595, 468] on input "email" at bounding box center [785, 472] width 573 height 33
type input "**********"
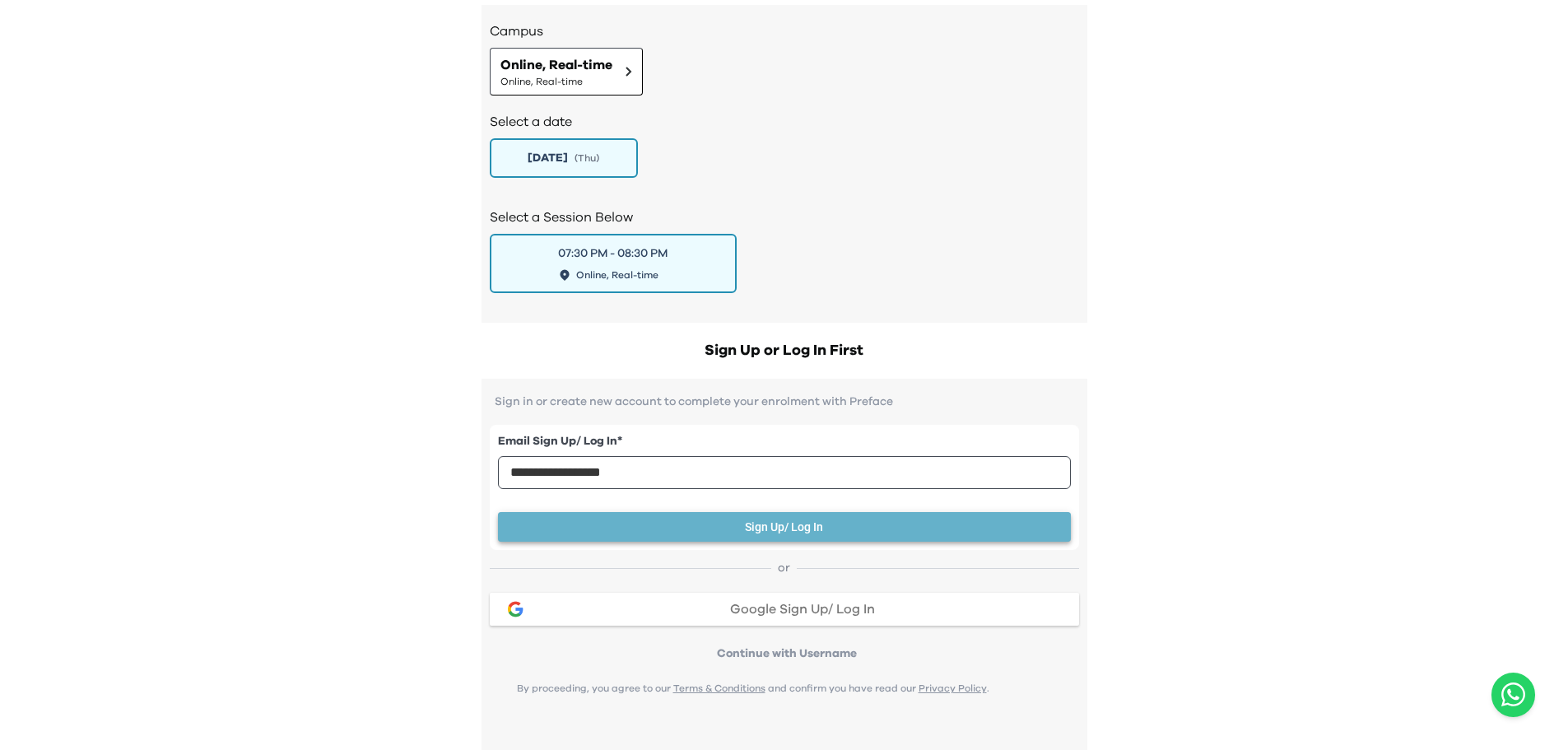
click at [718, 512] on button "Sign Up/ Log In" at bounding box center [785, 527] width 573 height 30
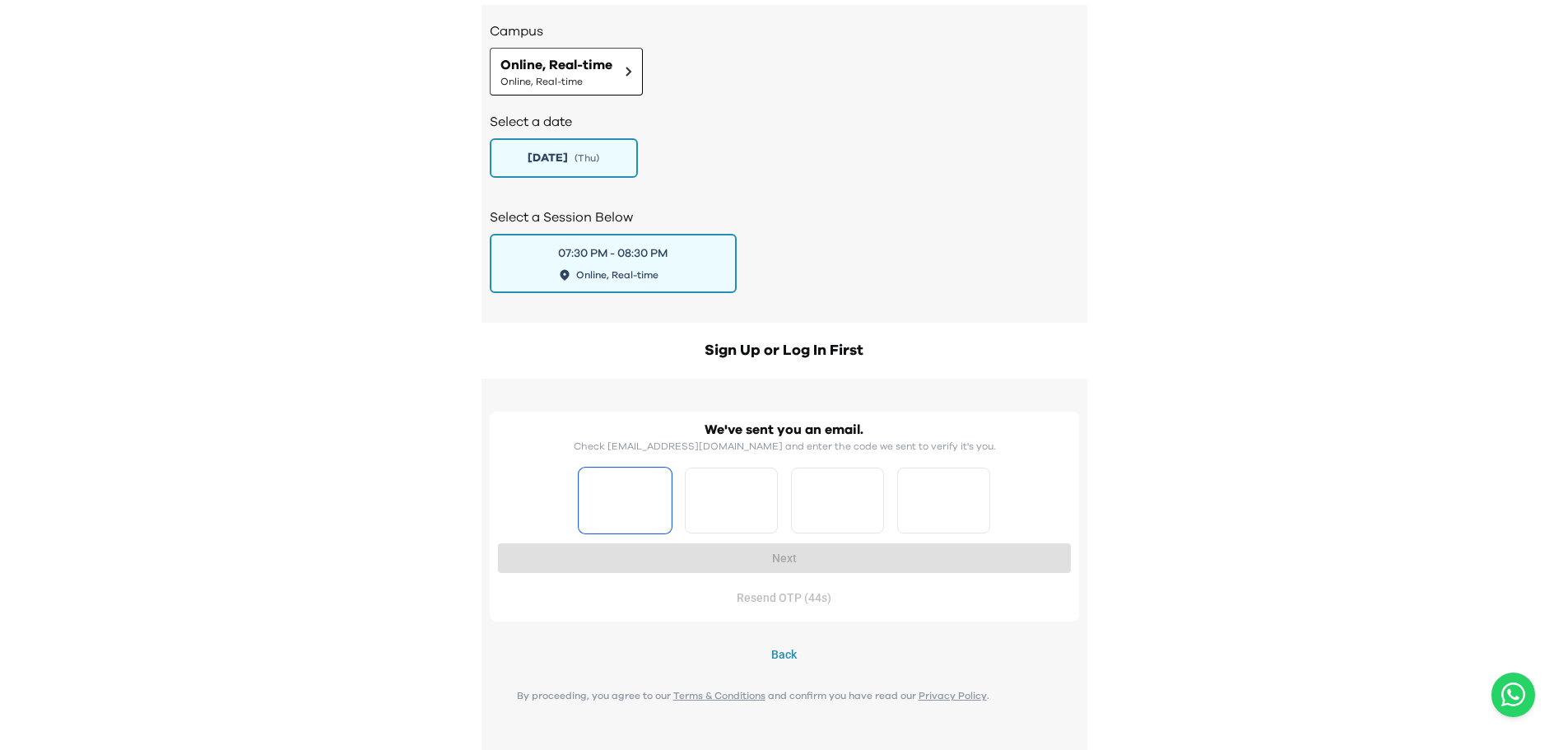
click at [671, 498] on input "Please enter OTP character 1" at bounding box center [625, 500] width 93 height 66
type input "*"
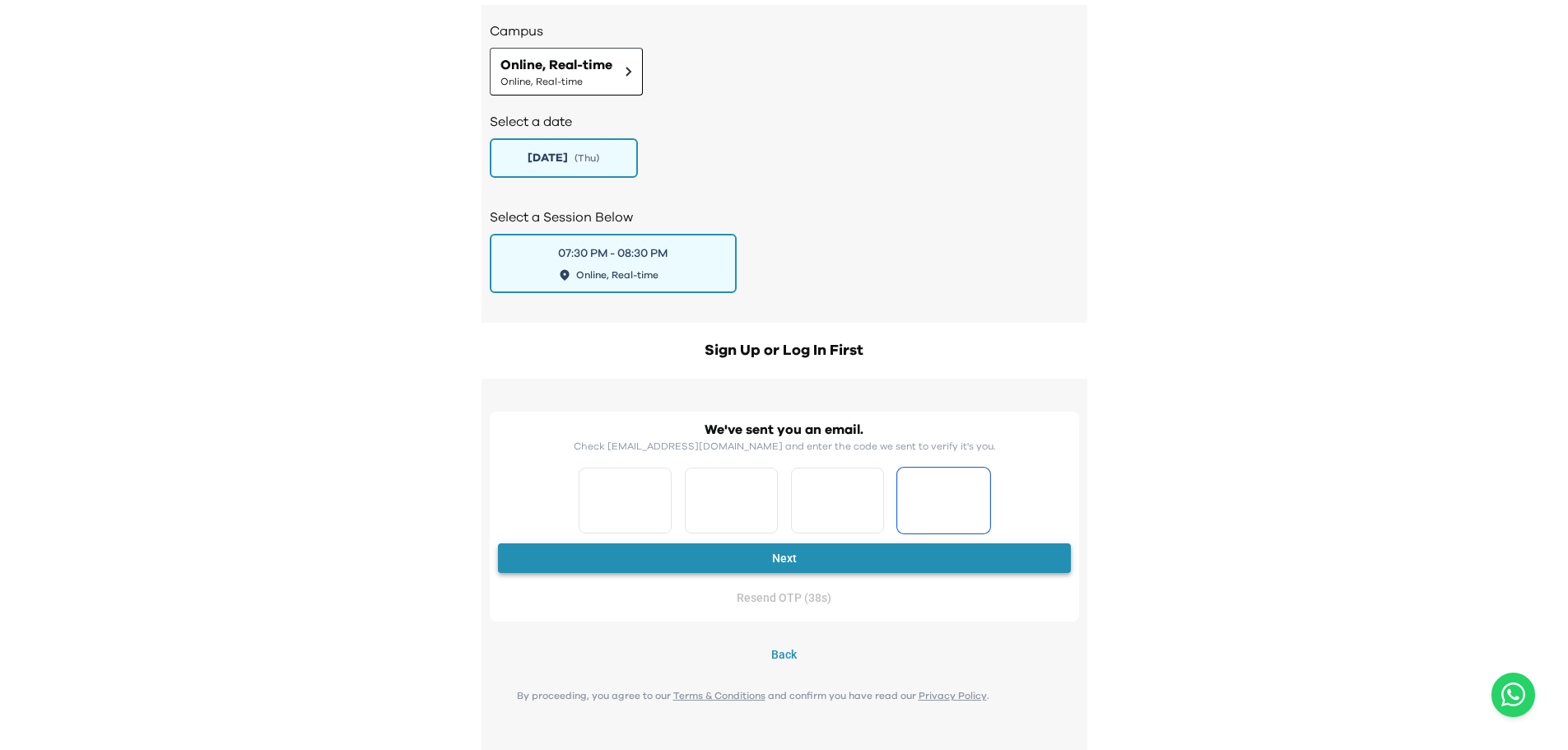
type input "*"
click at [781, 554] on button "Next" at bounding box center [785, 558] width 573 height 30
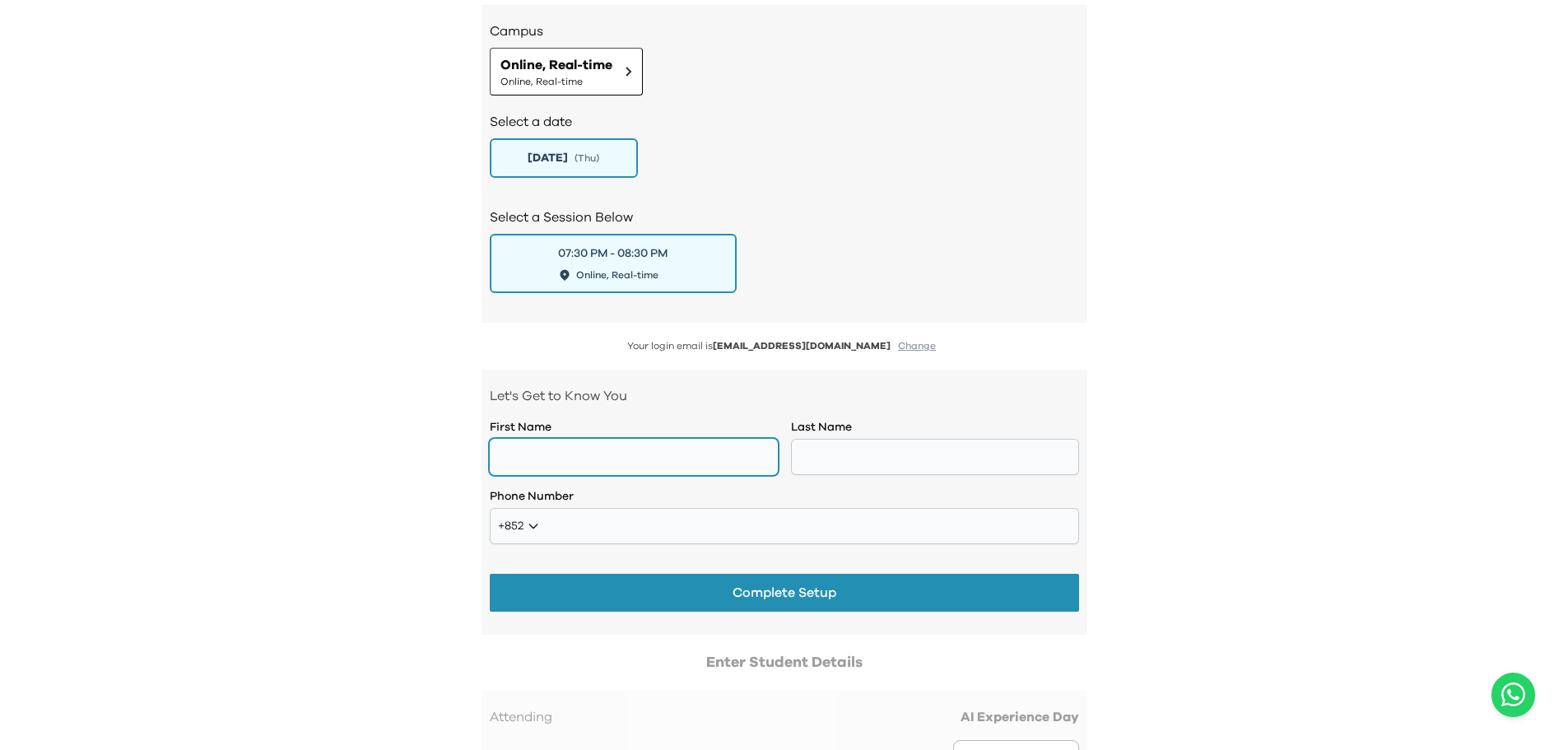
click at [669, 451] on input "text" at bounding box center [634, 457] width 289 height 37
type input "*****"
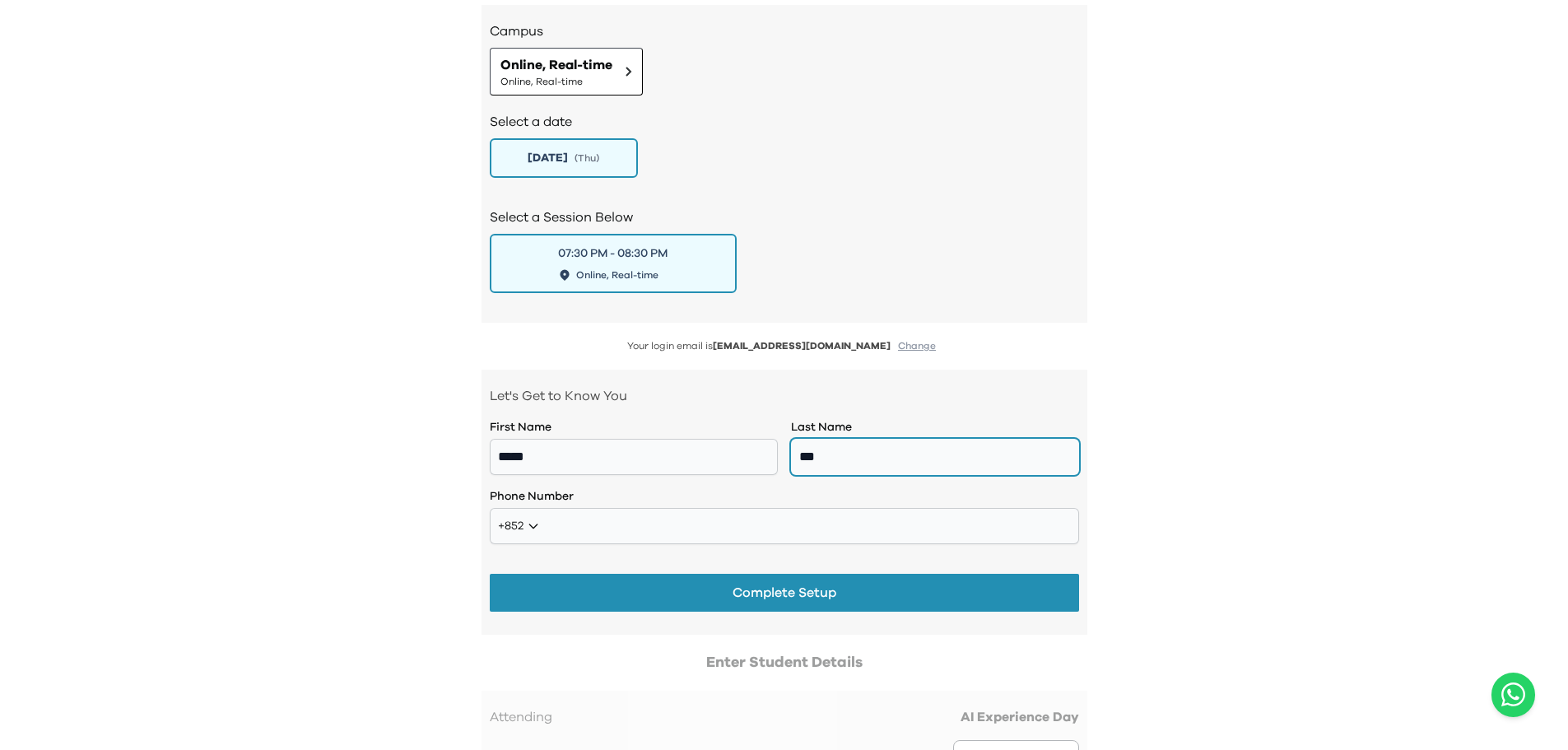
type input "***"
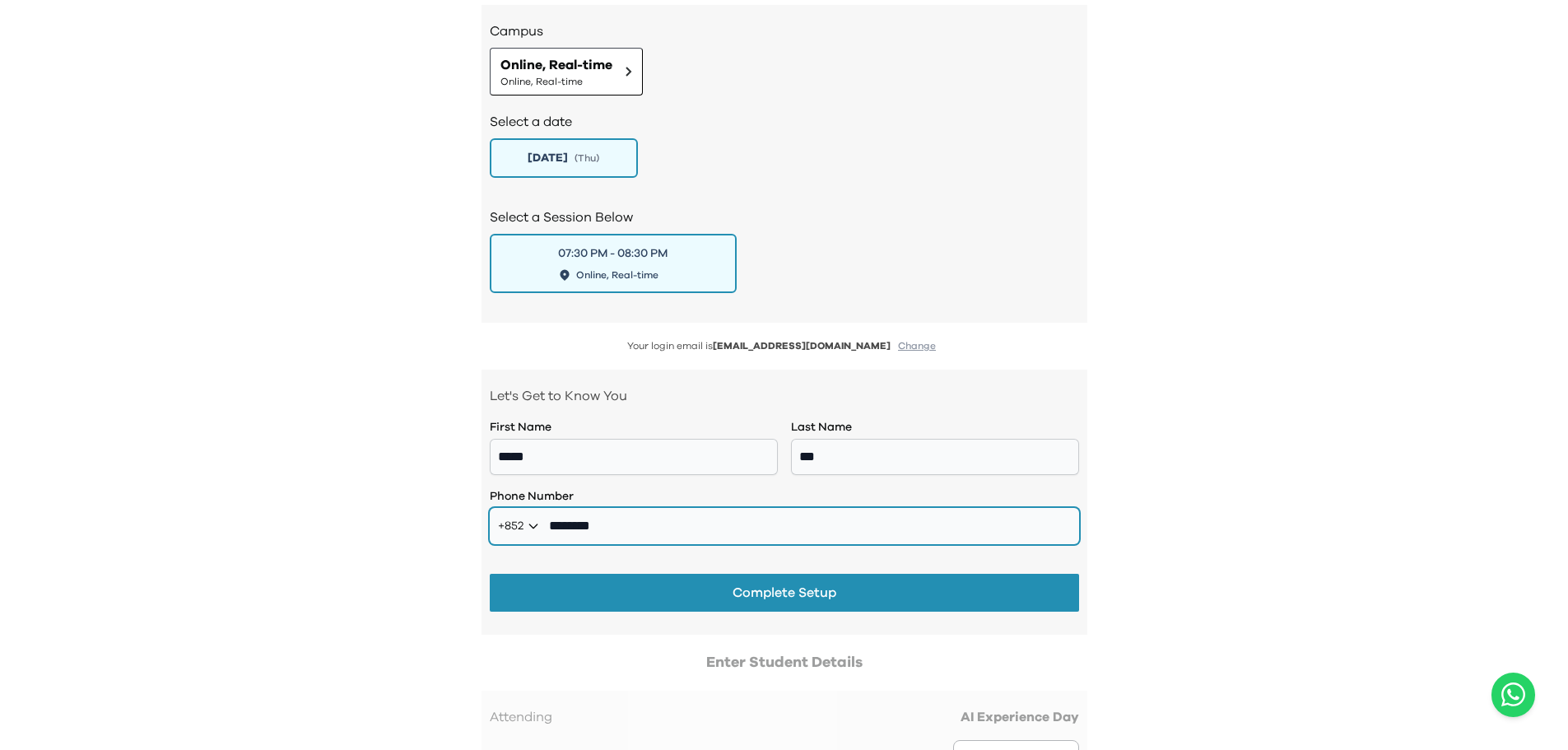
scroll to position [1440, 0]
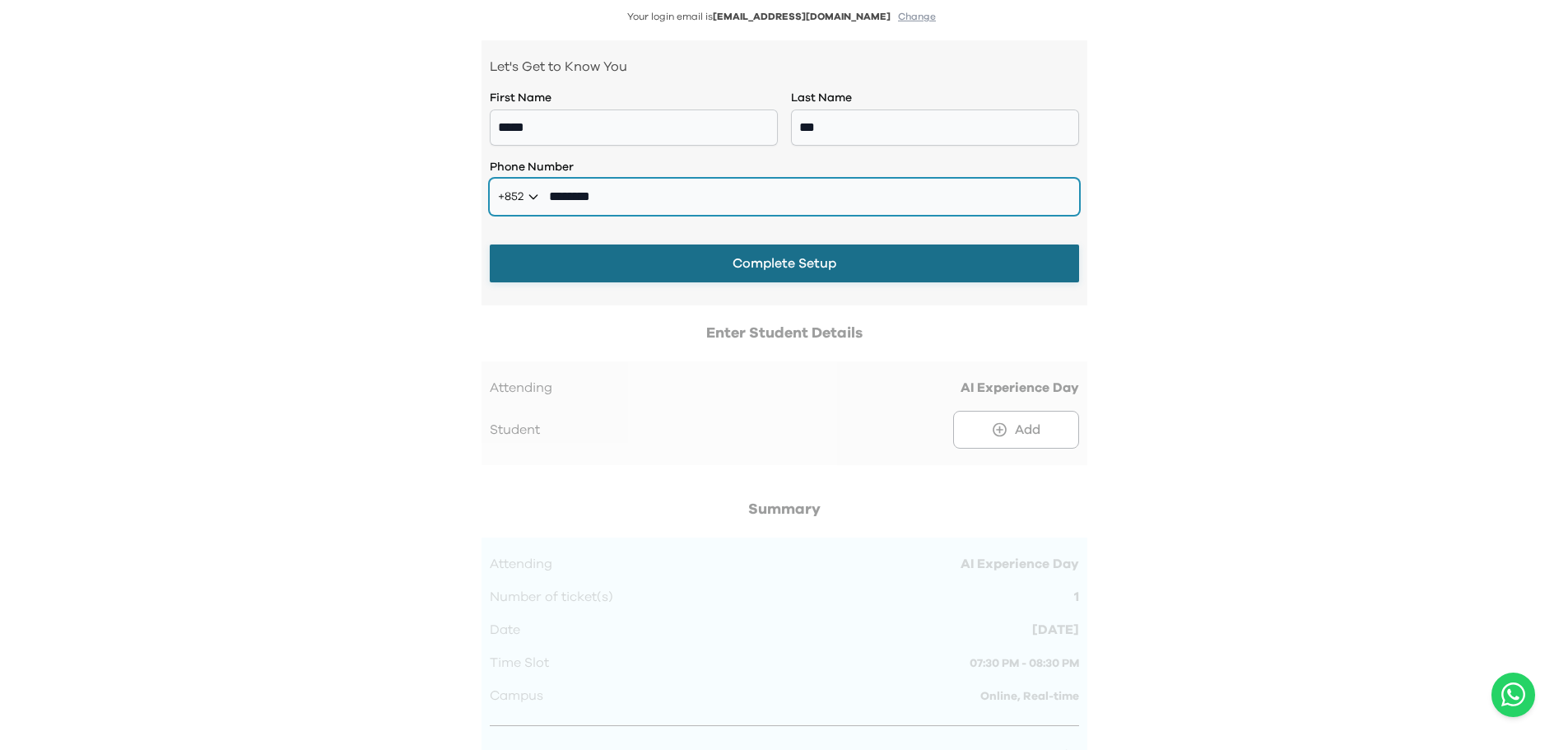
type input "********"
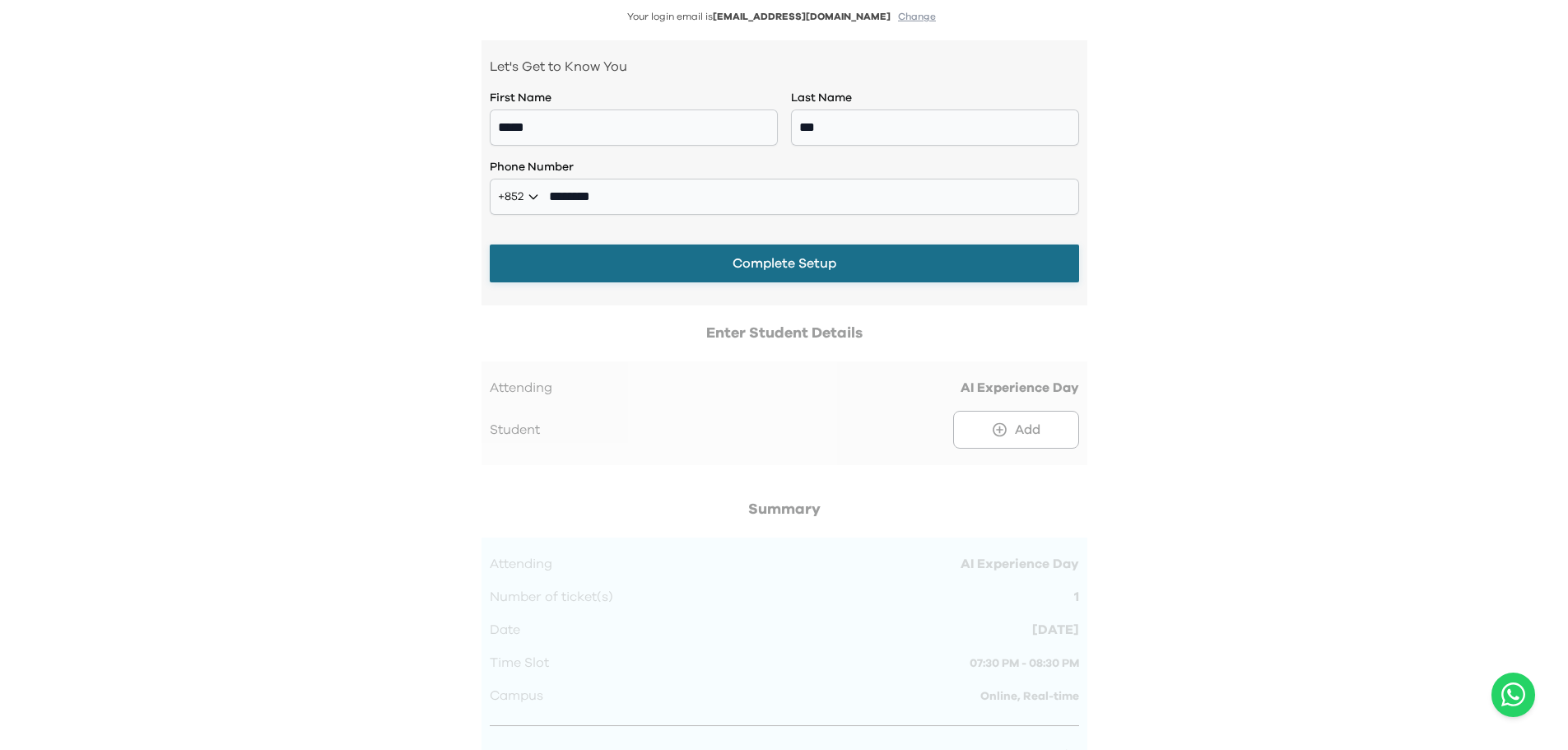
click at [794, 264] on button "Complete Setup" at bounding box center [784, 263] width 589 height 38
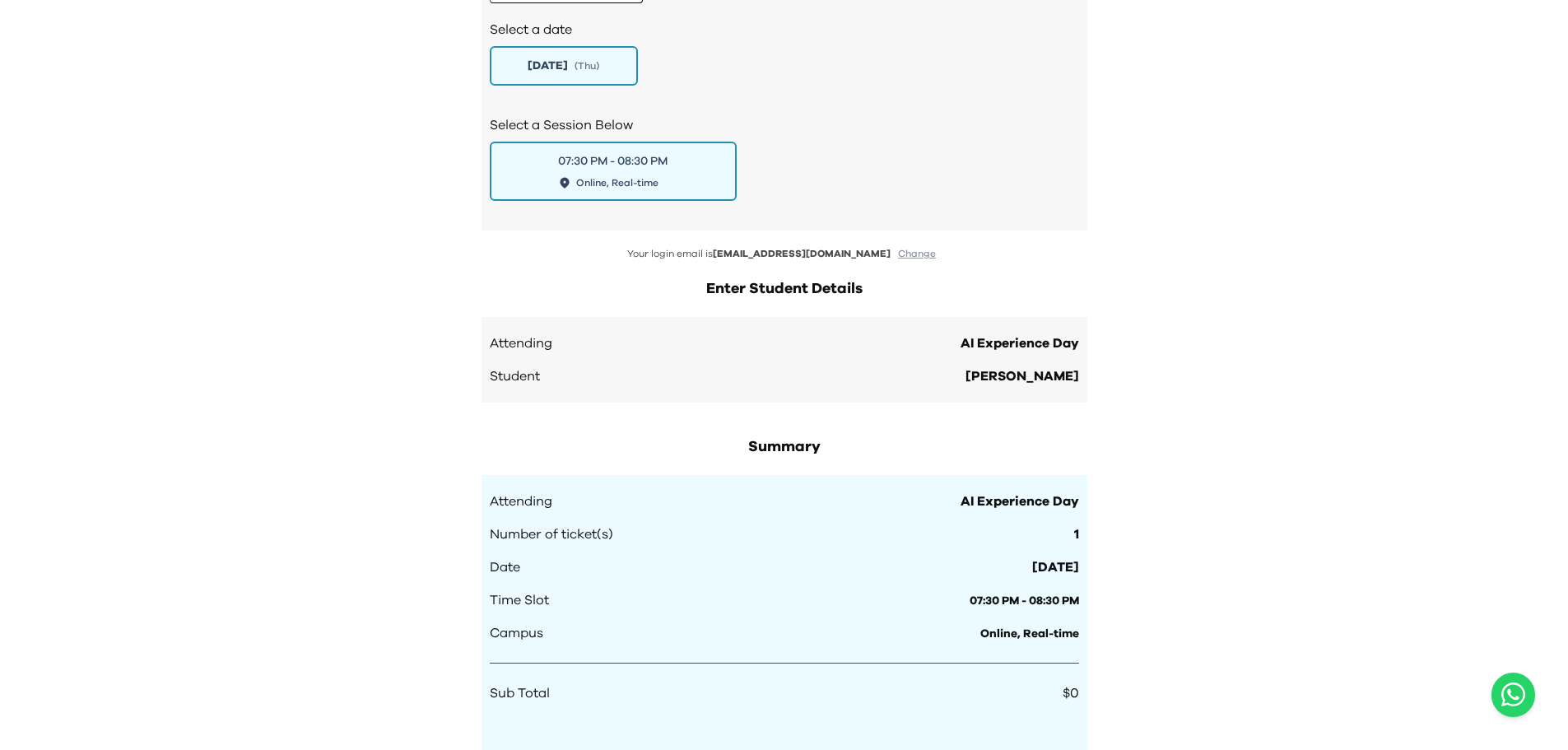
scroll to position [1532, 0]
